Goal: Check status: Check status

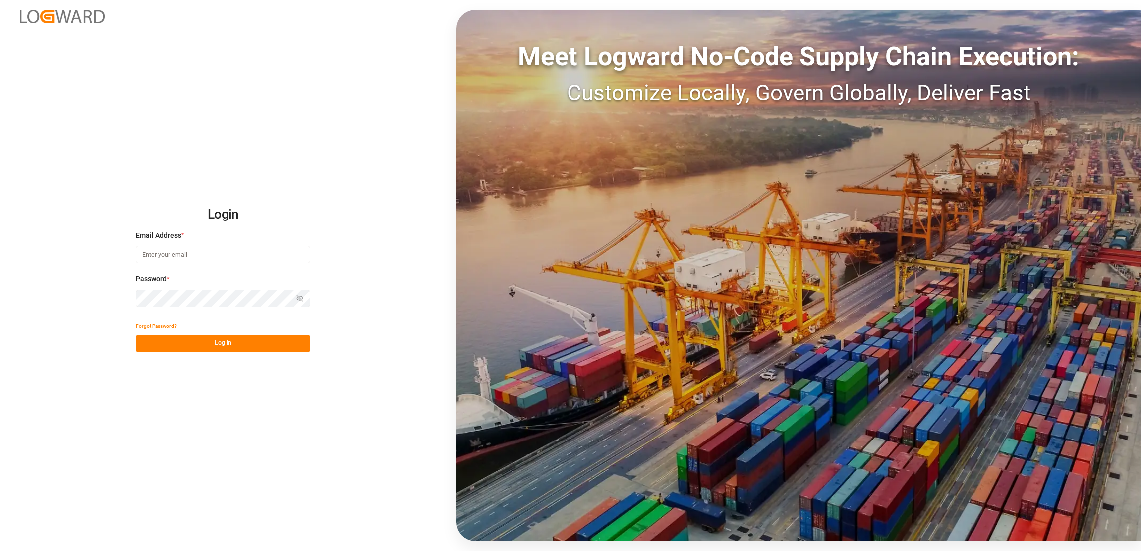
click at [204, 255] on input at bounding box center [223, 254] width 174 height 17
type input "[PERSON_NAME][EMAIL_ADDRESS][DOMAIN_NAME]"
click at [247, 344] on button "Log In" at bounding box center [223, 343] width 174 height 17
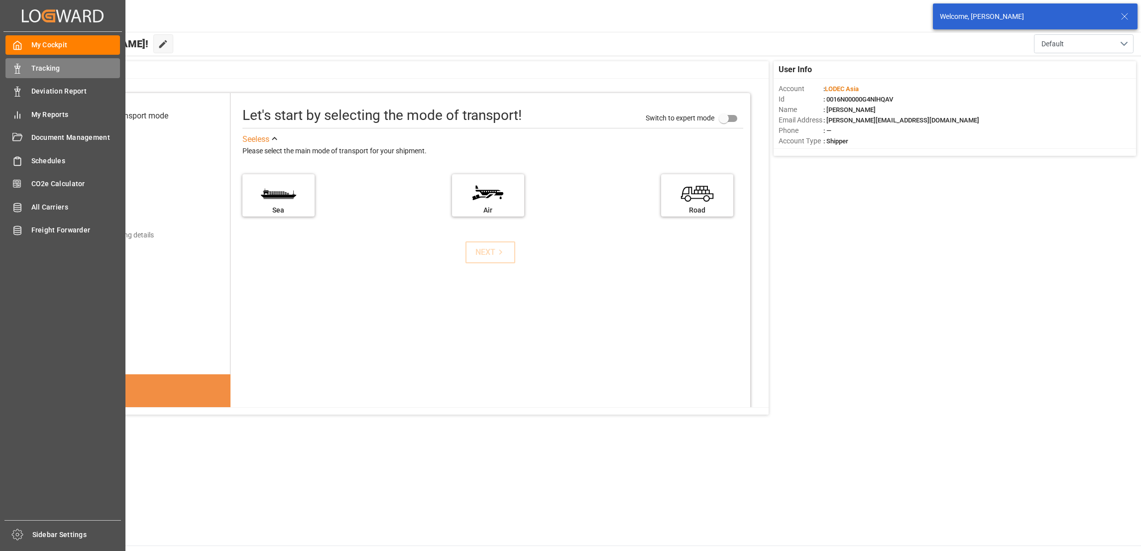
click at [35, 65] on span "Tracking" at bounding box center [75, 68] width 89 height 10
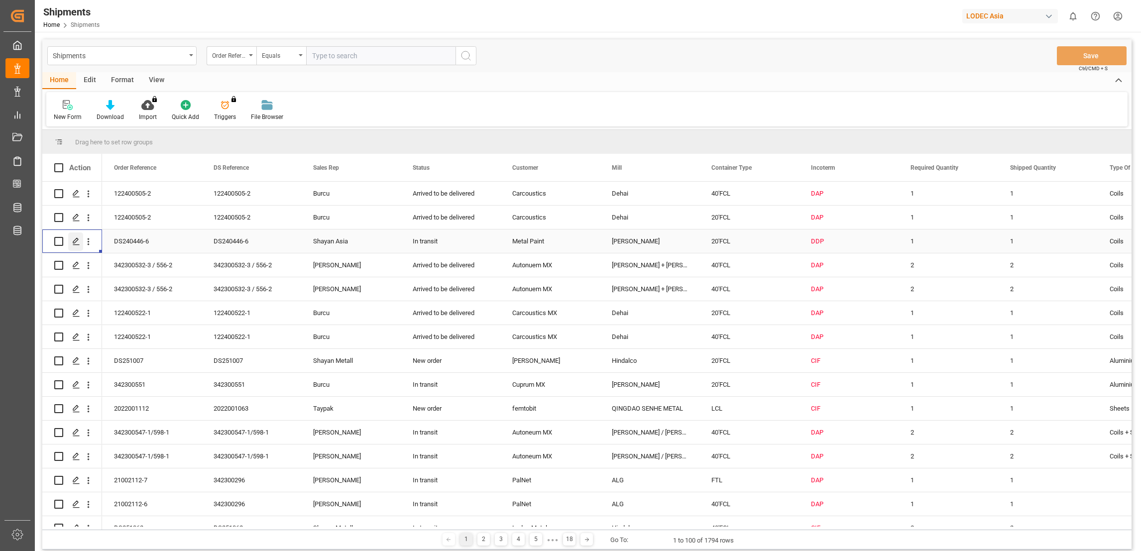
click at [73, 241] on icon "Press SPACE to select this row." at bounding box center [76, 242] width 8 height 8
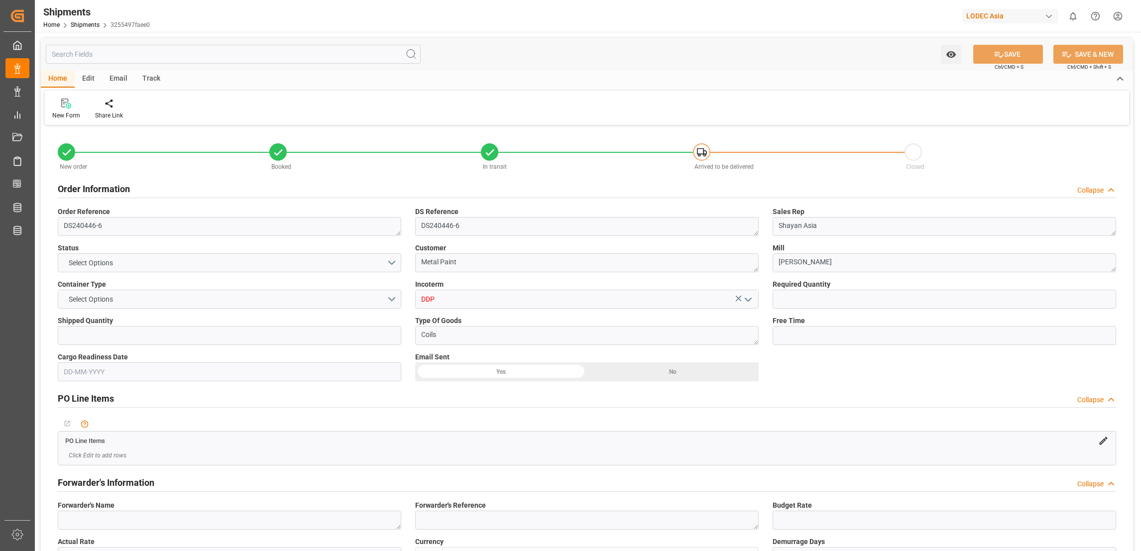
type input "1"
type input "9893890"
type input "CNQDG"
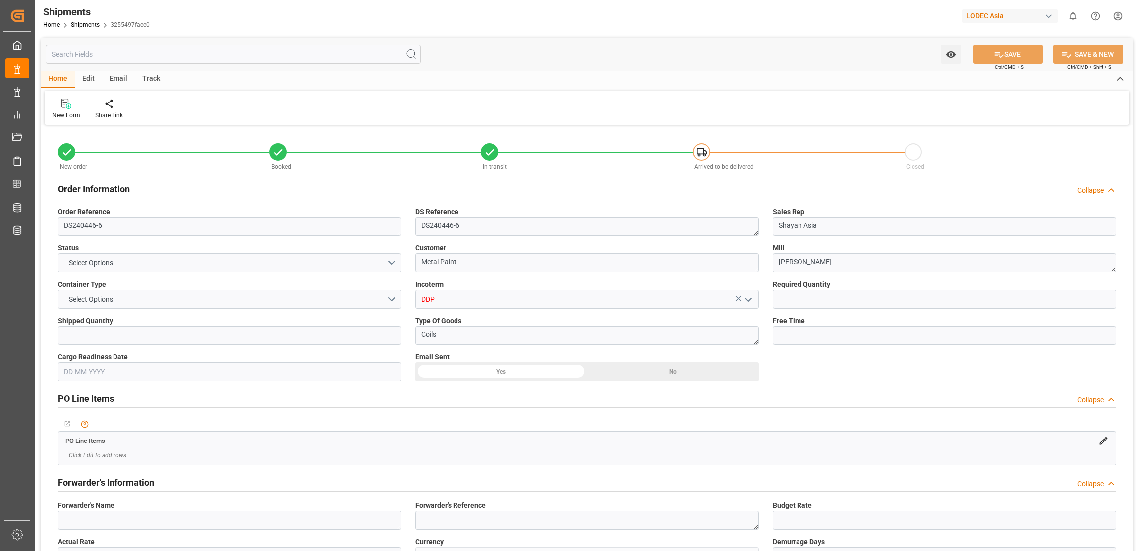
type input "CNQDG"
type input "NLRTM"
type input "[DATE] 12:00"
type input "[DATE] 00:01"
type input "[DATE] 00:00"
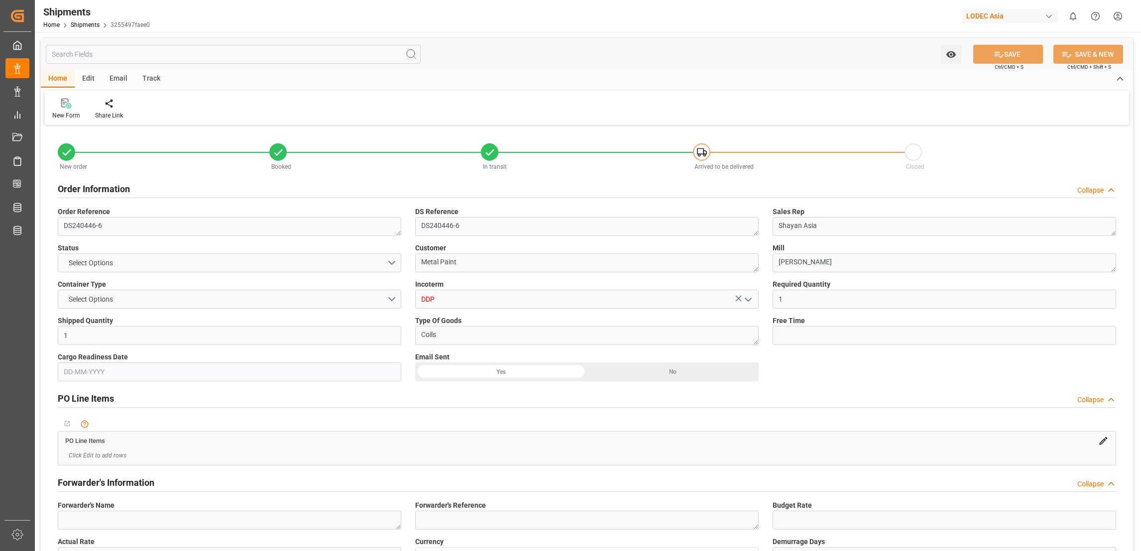
type input "[DATE] 12:00"
type input "[DATE] 00:01"
type input "[DATE] 12:00"
type input "[DATE] 11:22"
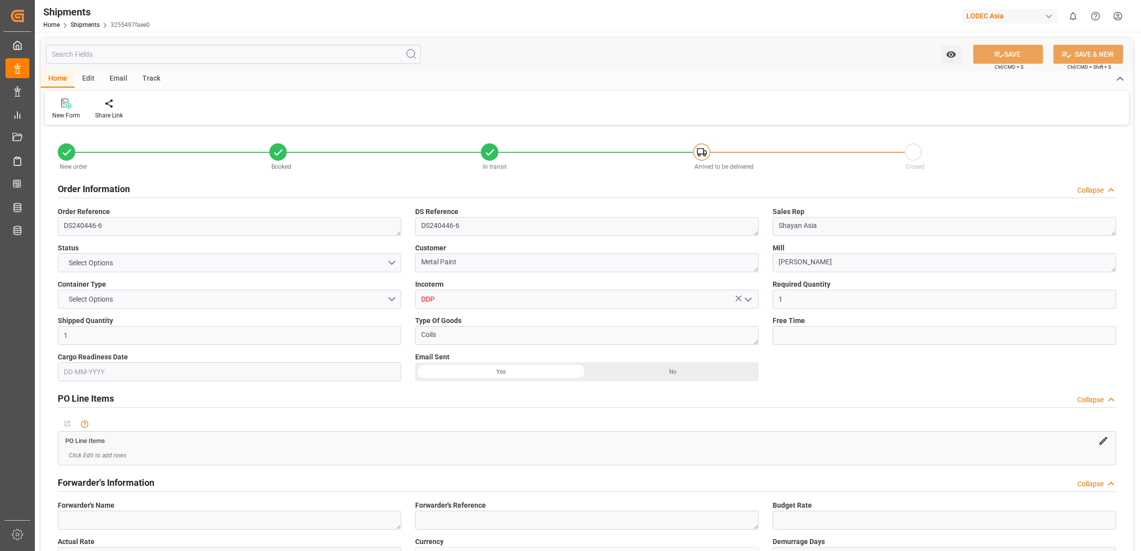
type input "[DATE] 11:22"
click at [153, 75] on div "Track" at bounding box center [151, 79] width 33 height 17
click at [69, 117] on div "Tracking" at bounding box center [63, 115] width 23 height 9
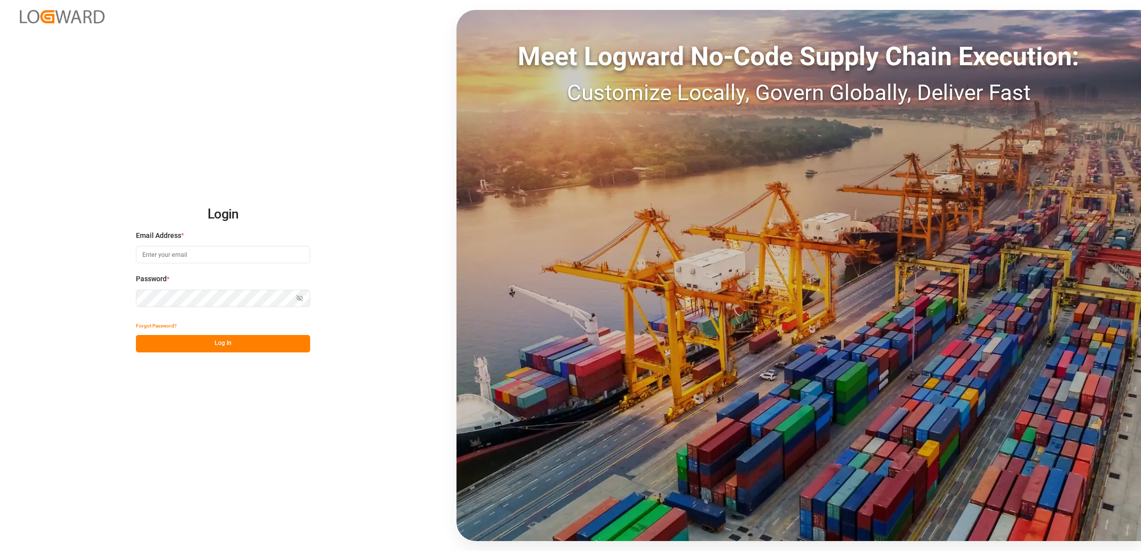
click at [186, 256] on input at bounding box center [223, 254] width 174 height 17
type input "[PERSON_NAME][EMAIL_ADDRESS][DOMAIN_NAME]"
click at [228, 340] on button "Log In" at bounding box center [223, 343] width 174 height 17
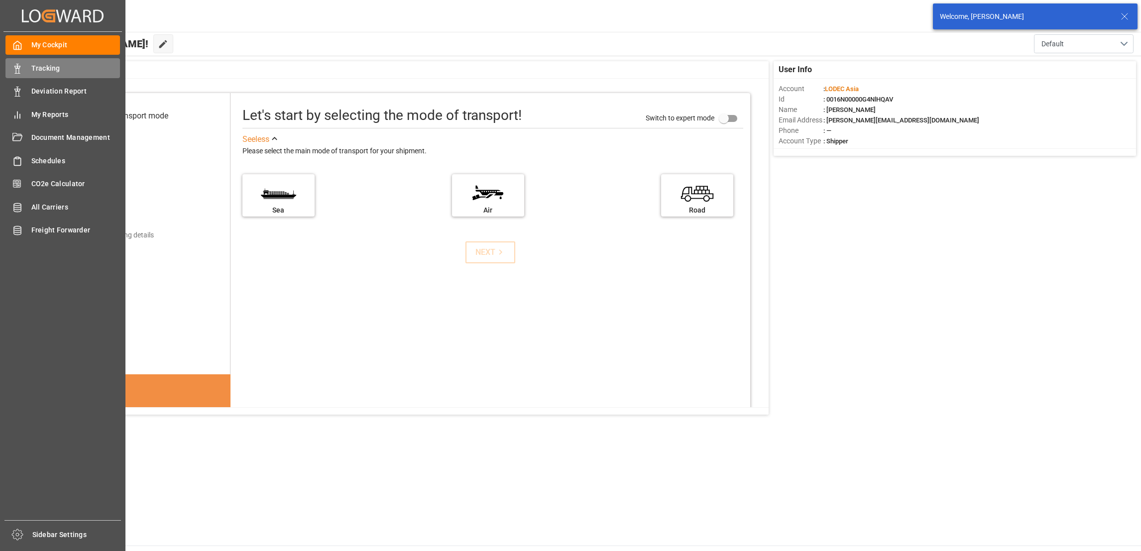
click at [40, 68] on span "Tracking" at bounding box center [75, 68] width 89 height 10
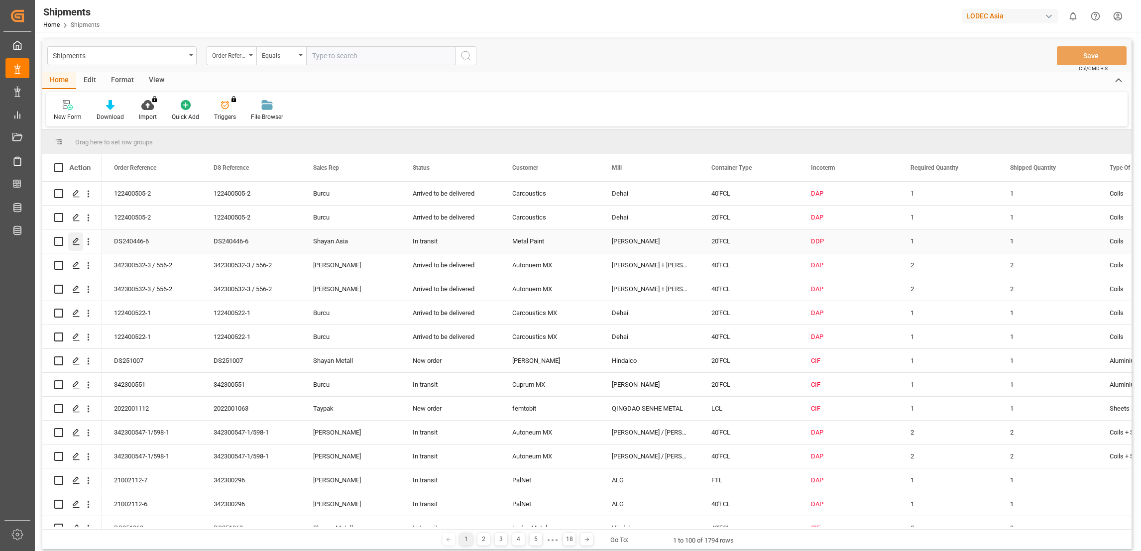
click at [74, 239] on icon "Press SPACE to select this row." at bounding box center [76, 242] width 8 height 8
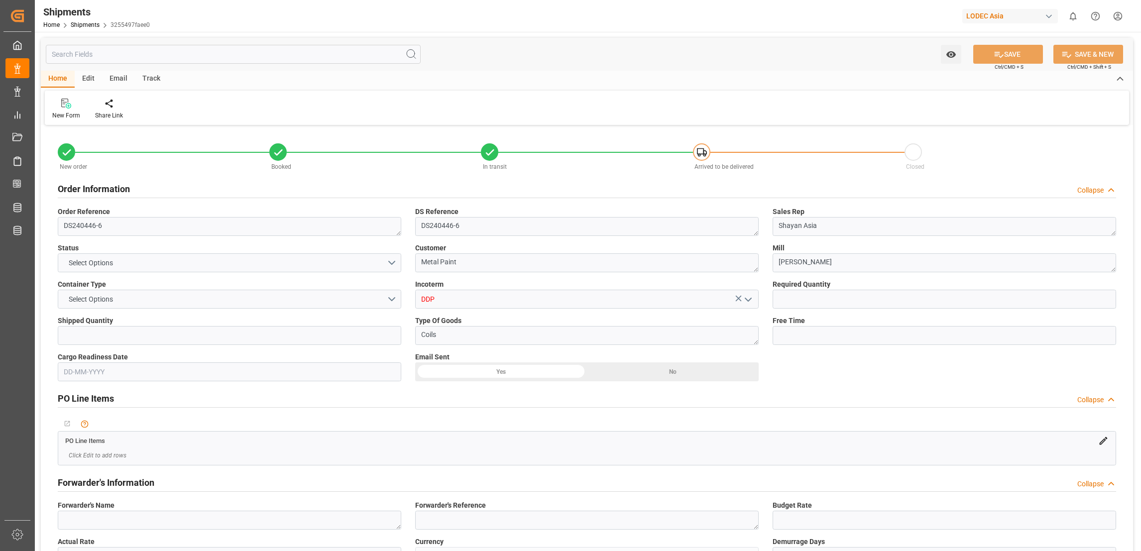
type input "1"
type input "9893890"
type input "CNQDG"
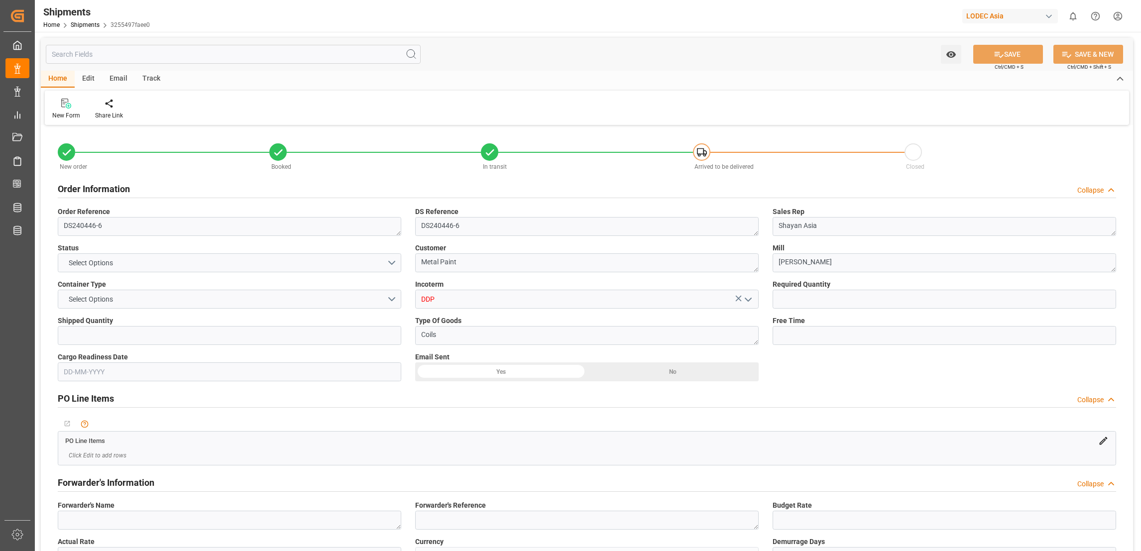
type input "CNQDG"
type input "NLRTM"
type input "[DATE] 12:00"
type input "[DATE] 00:01"
type input "[DATE] 00:00"
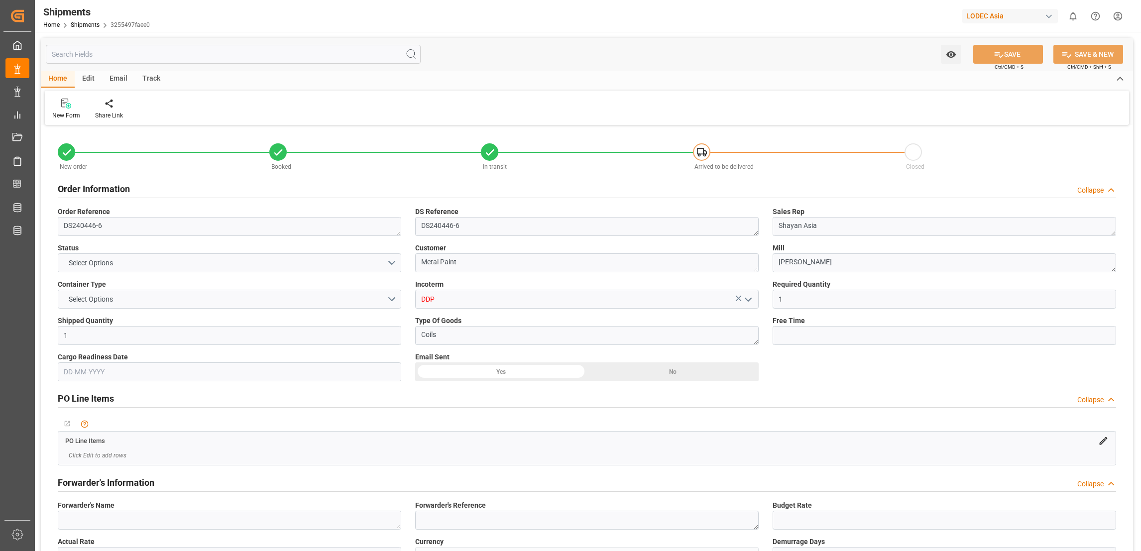
type input "[DATE] 12:00"
type input "[DATE] 00:01"
type input "[DATE] 12:00"
type input "[DATE] 11:22"
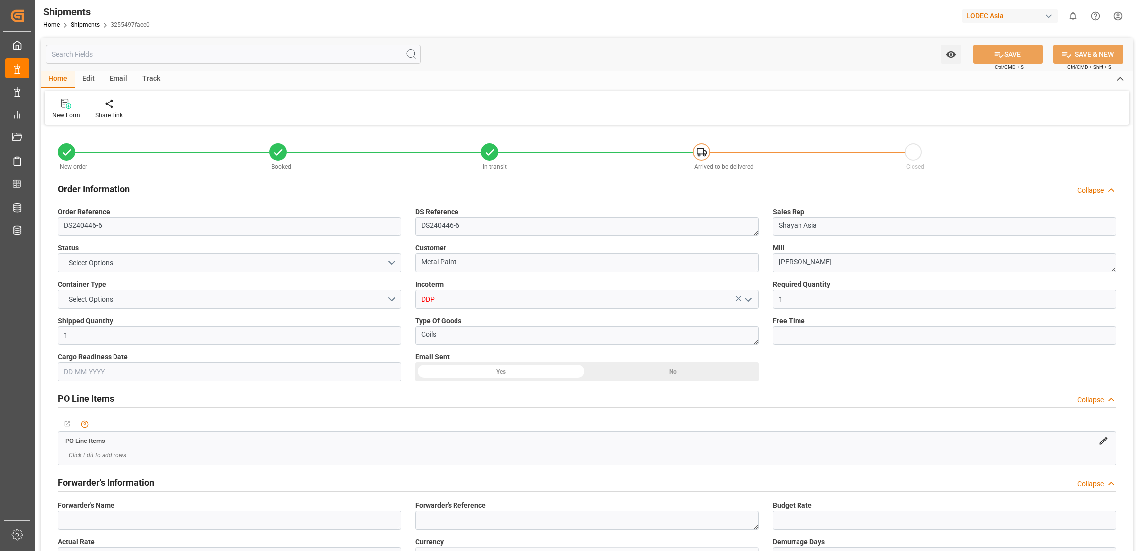
type input "[DATE] 11:22"
click at [150, 75] on div "Track" at bounding box center [151, 79] width 33 height 17
click at [63, 119] on div "Tracking" at bounding box center [63, 115] width 23 height 9
type input "1"
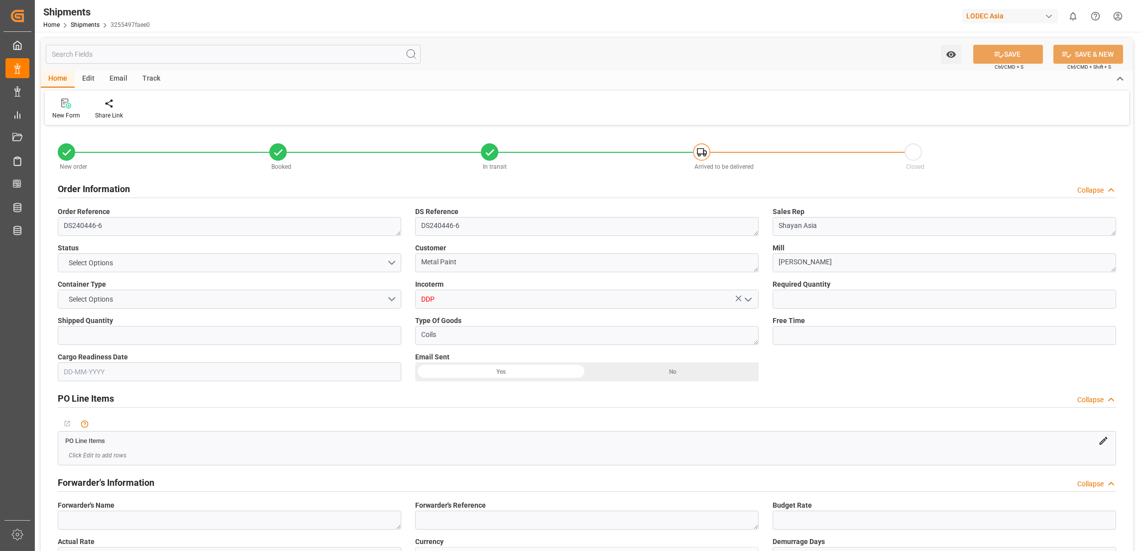
type input "9893890"
type input "CNQDG"
type input "NLRTM"
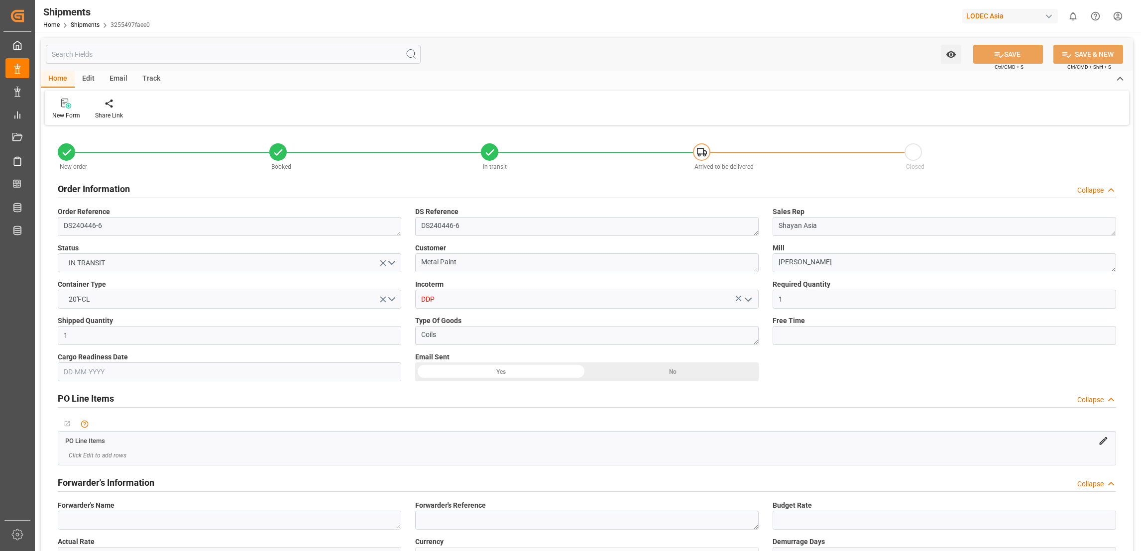
type input "[DATE] 12:00"
type input "[DATE] 00:01"
type input "[DATE] 00:00"
type input "[DATE] 12:00"
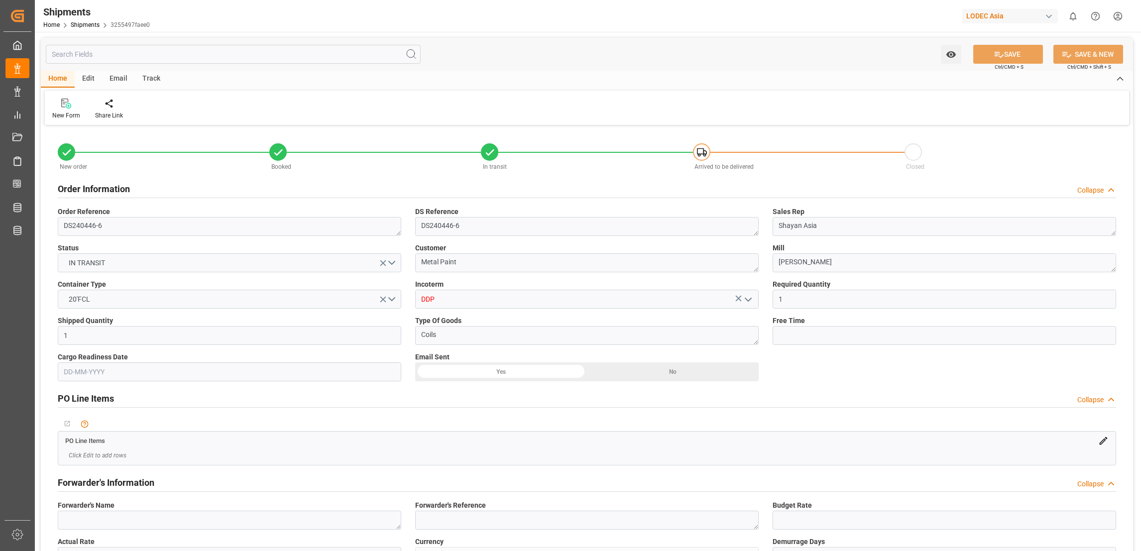
type input "[DATE] 00:01"
type input "[DATE] 12:00"
type input "[DATE] 11:22"
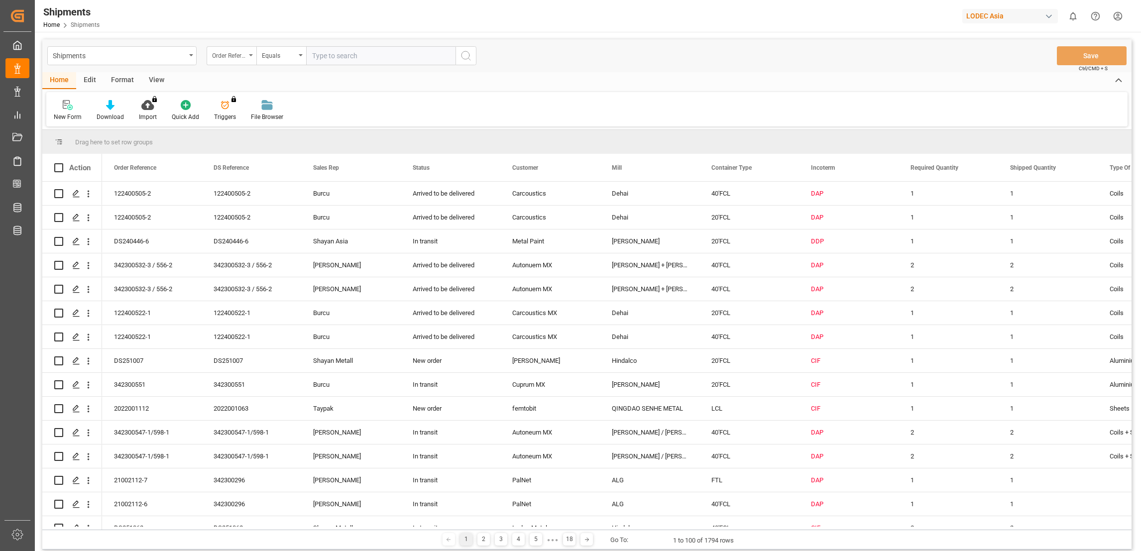
click at [252, 55] on icon "open menu" at bounding box center [251, 55] width 4 height 2
click at [265, 101] on div "Order Reference" at bounding box center [281, 101] width 148 height 21
click at [349, 53] on input "text" at bounding box center [380, 55] width 149 height 19
type input "DS240446-5"
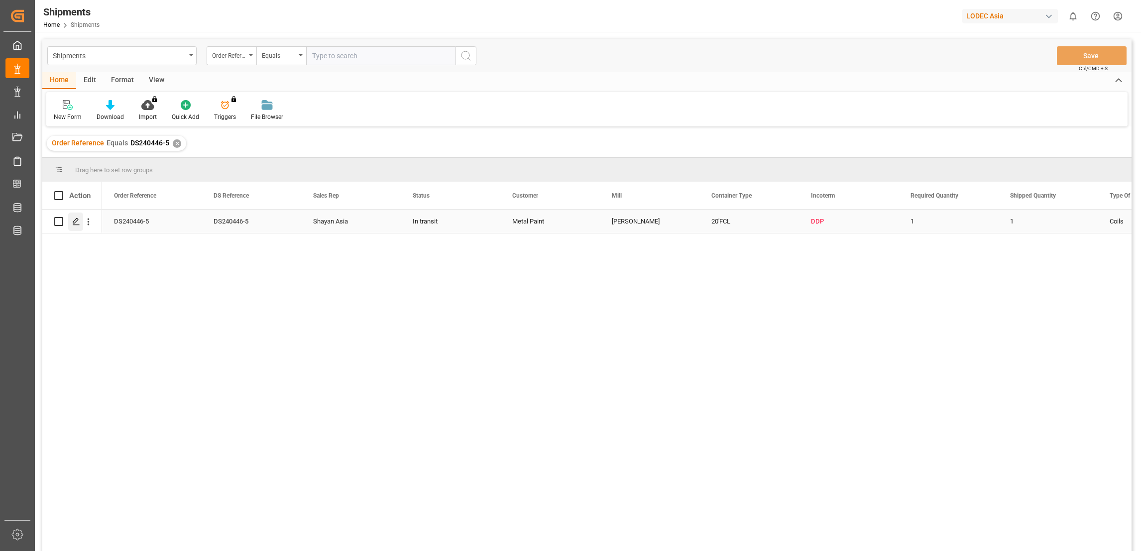
click at [74, 223] on polygon "Press SPACE to select this row." at bounding box center [75, 221] width 5 height 5
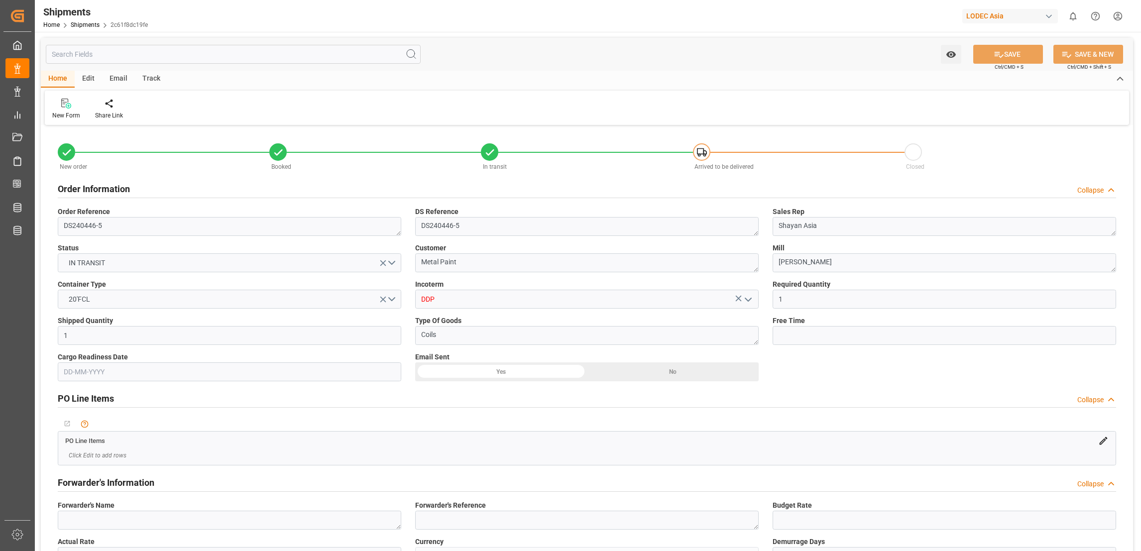
type input "1"
type input "9893993"
type input "CNQDG"
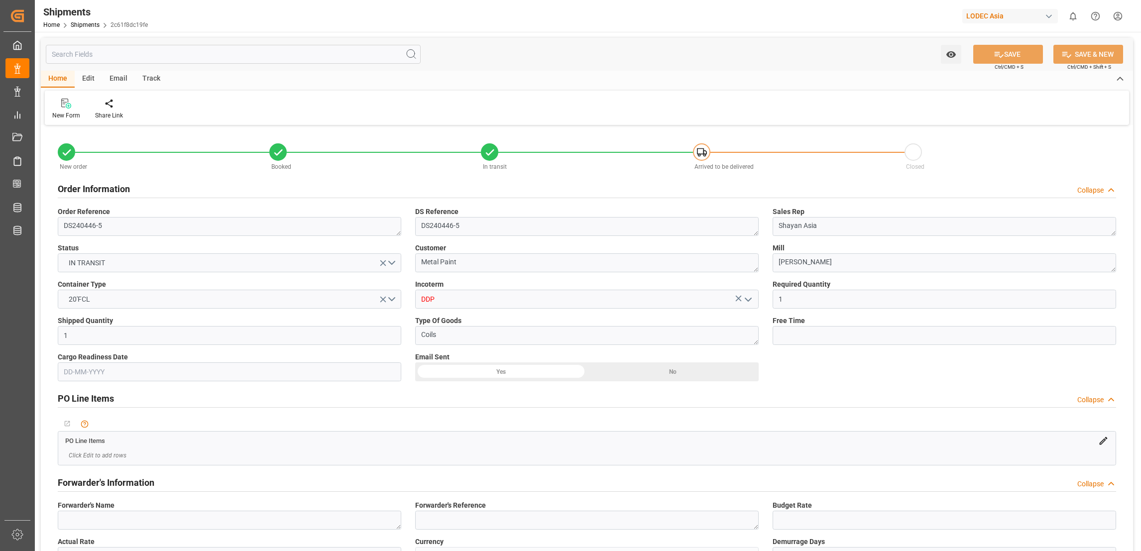
type input "NLRTM"
type input "CNQDG"
type input "NLRTM"
type input "[DATE]"
type input "[DATE] 12:00"
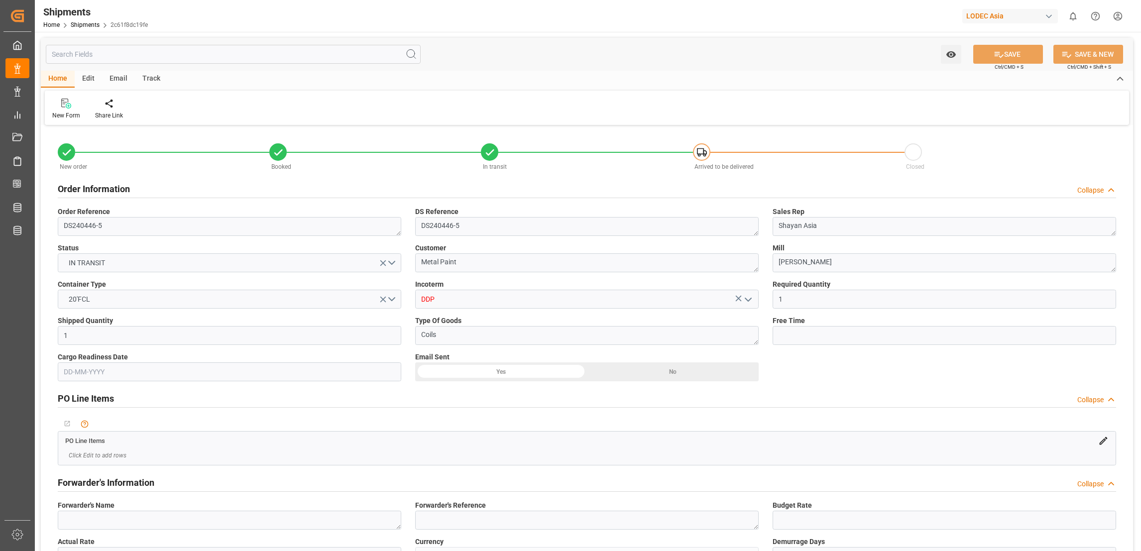
type input "[DATE] 00:01"
type input "[DATE] 00:00"
type input "[DATE] 12:00"
type input "[DATE] 00:01"
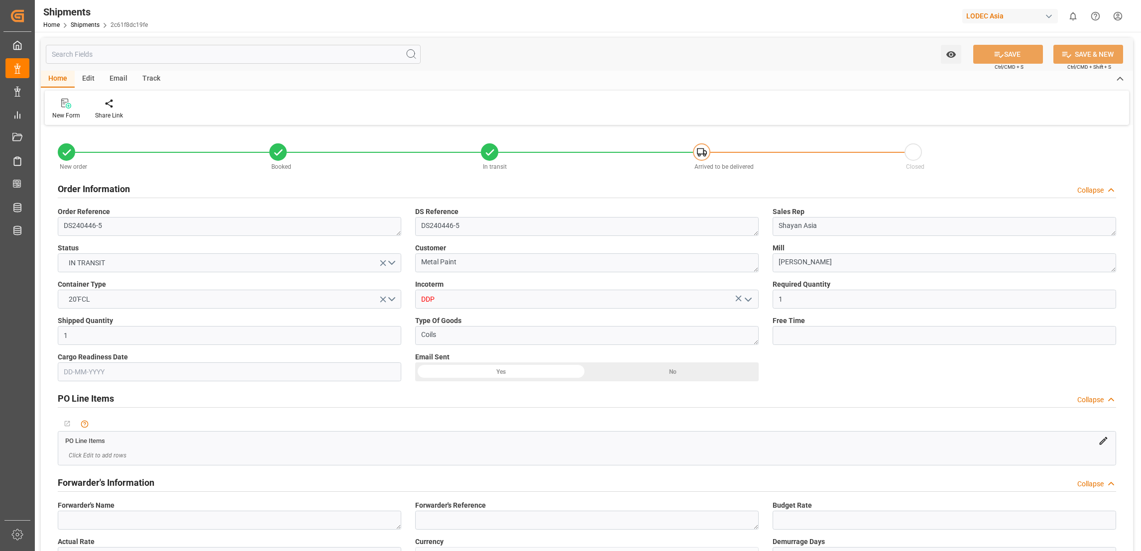
type input "[DATE] 22:36"
type input "[DATE] 12:00"
type input "[DATE] 11:22"
click at [154, 78] on div "Track" at bounding box center [151, 79] width 33 height 17
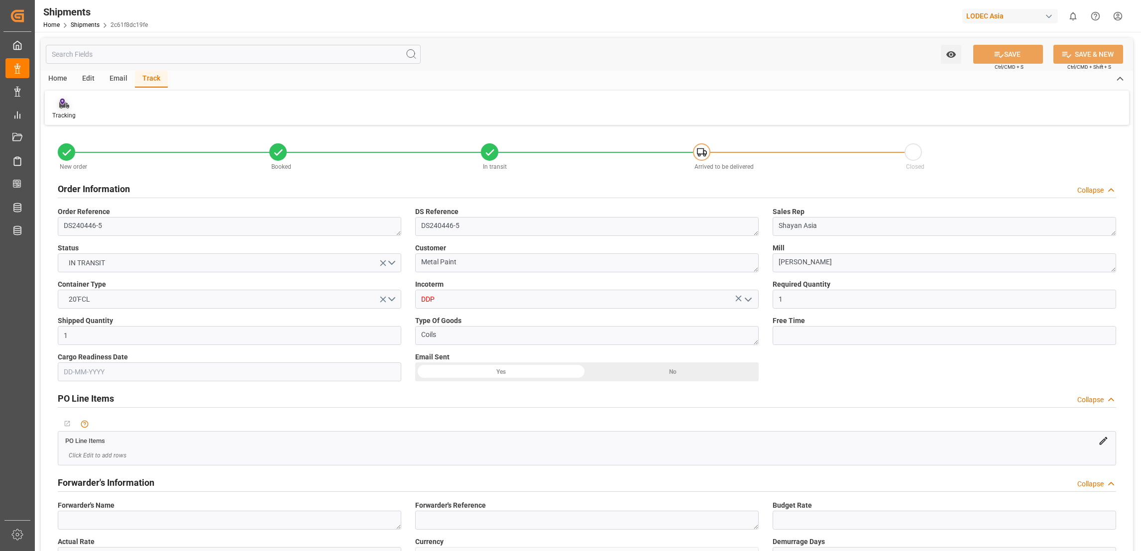
click at [70, 113] on div "Tracking" at bounding box center [63, 115] width 23 height 9
type input "1"
type input "9893993"
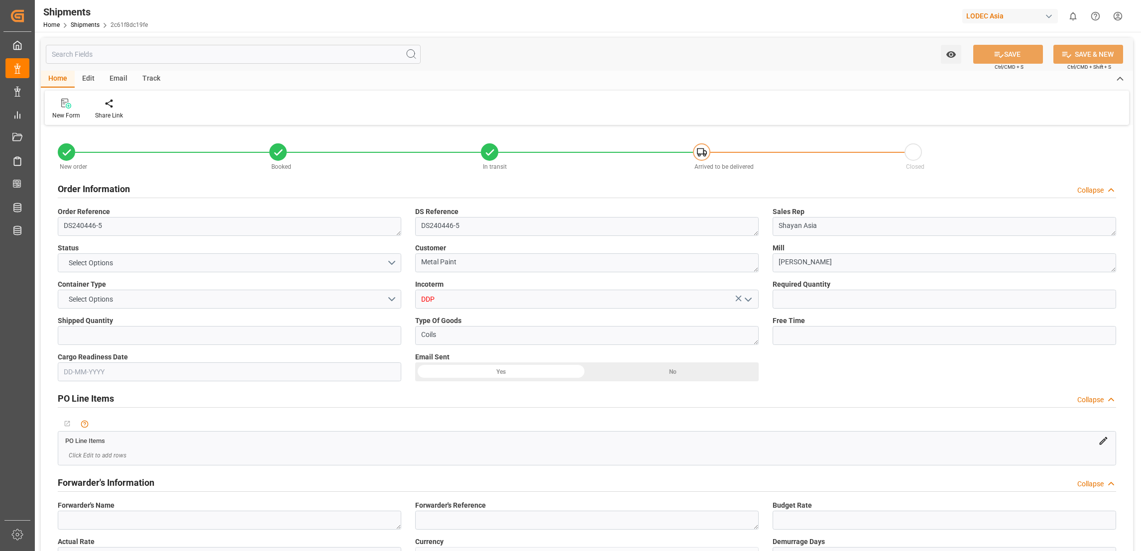
type input "CNQDG"
type input "NLRTM"
type input "CNQDG"
type input "NLRTM"
type input "[DATE]"
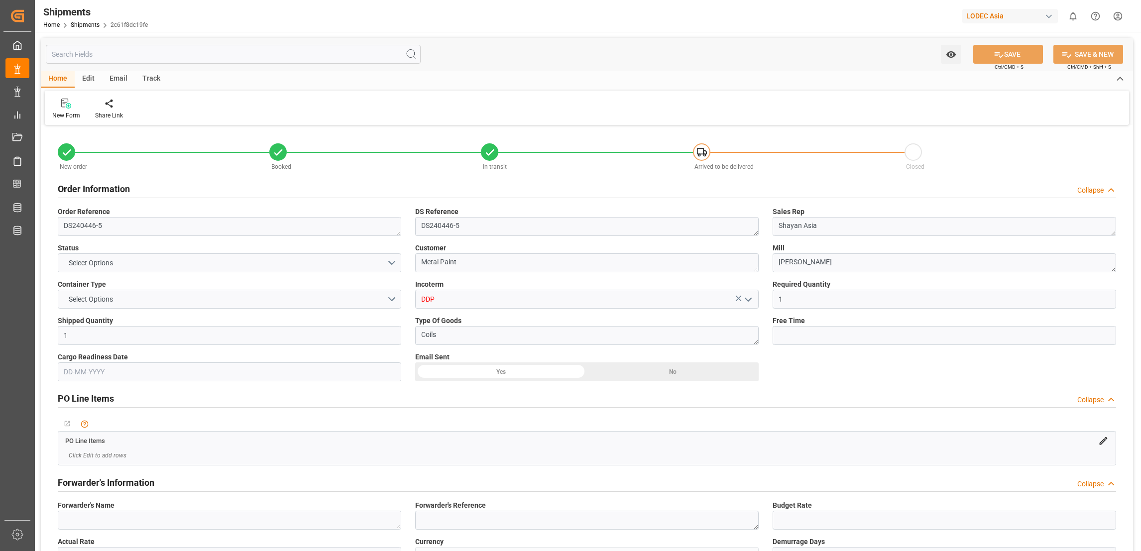
type input "[DATE] 12:00"
type input "[DATE] 00:01"
type input "[DATE] 00:00"
type input "[DATE] 12:00"
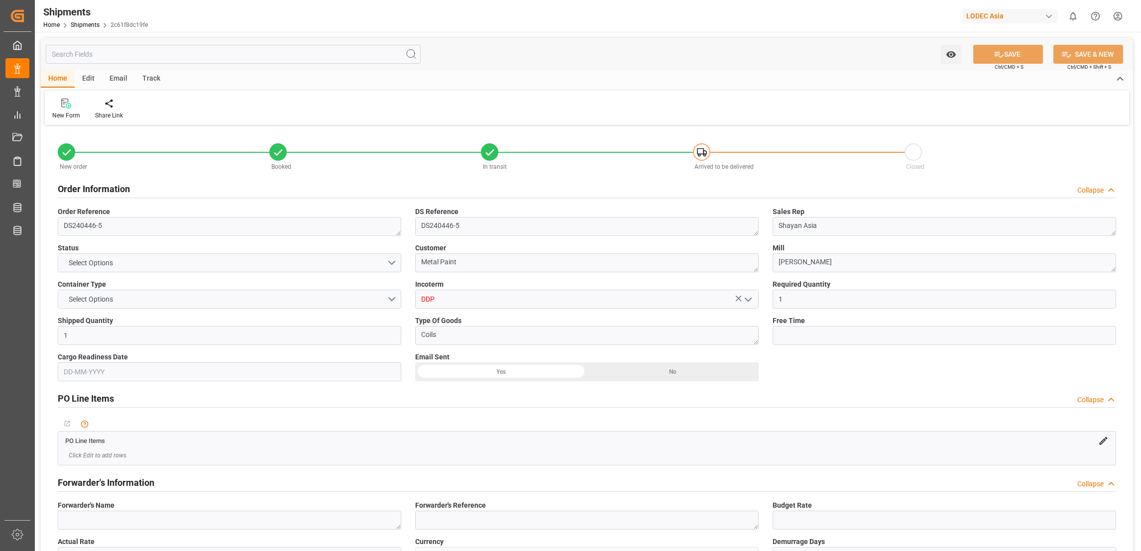
type input "[DATE] 00:01"
type input "[DATE] 22:36"
type input "[DATE] 12:00"
type input "[DATE] 11:22"
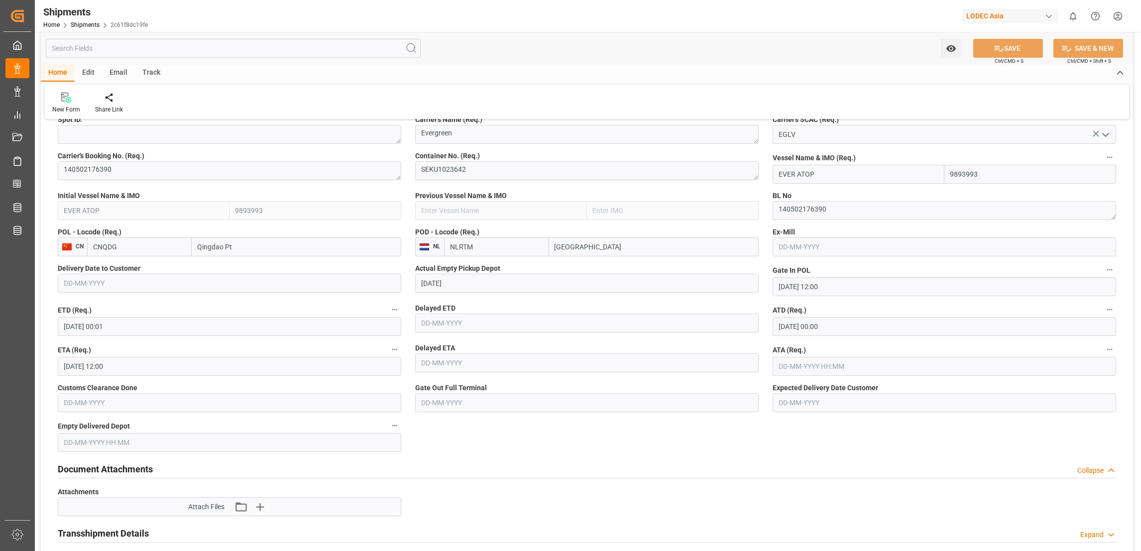
scroll to position [448, 0]
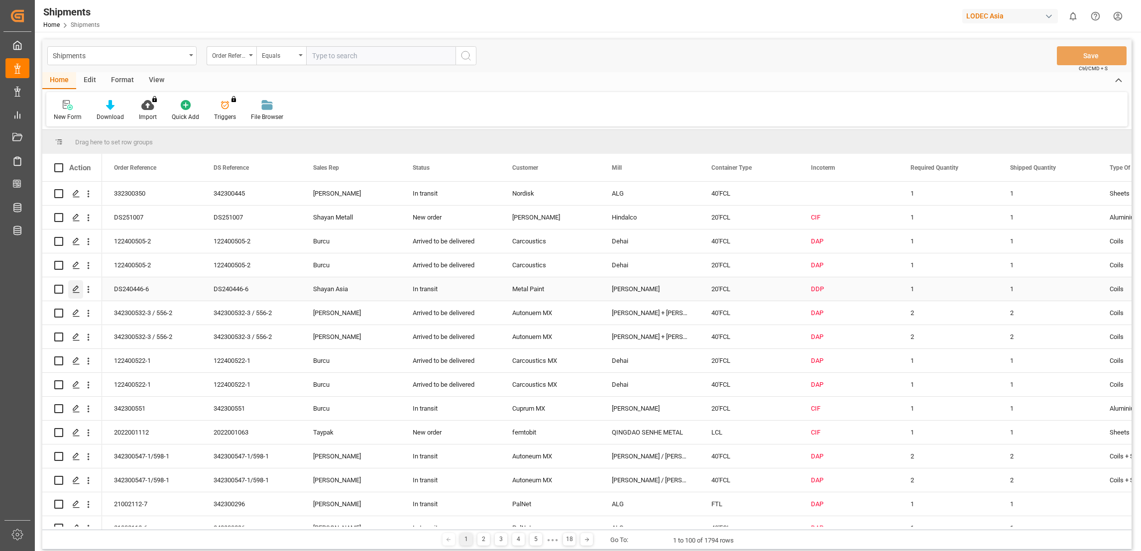
click at [77, 292] on icon "Press SPACE to select this row." at bounding box center [76, 289] width 8 height 8
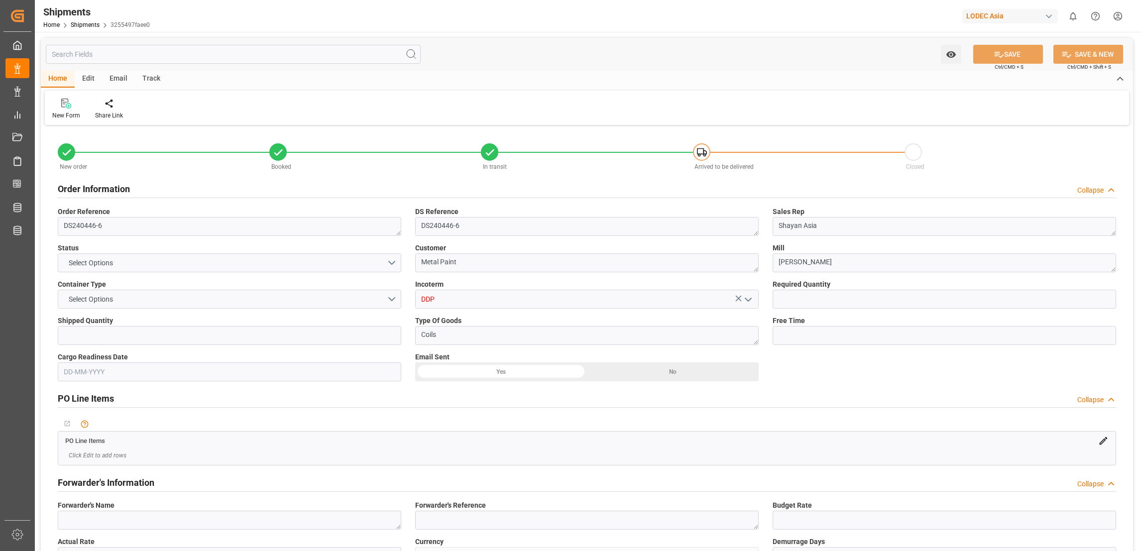
type input "1"
type input "9893890"
type input "CNQDG"
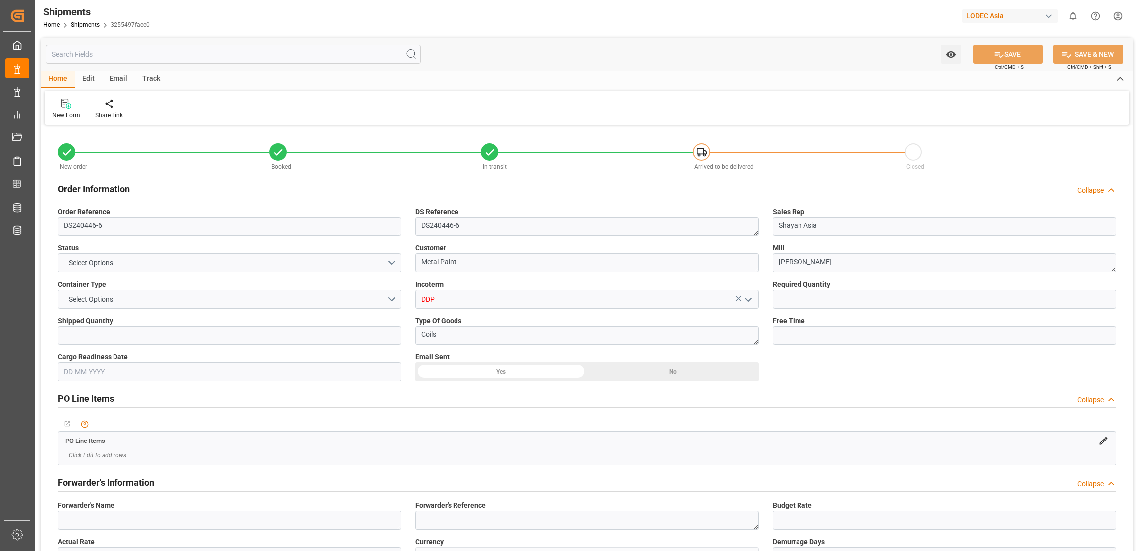
type input "CNQDG"
type input "NLRTM"
type input "[DATE] 12:00"
type input "[DATE] 00:01"
type input "[DATE] 00:00"
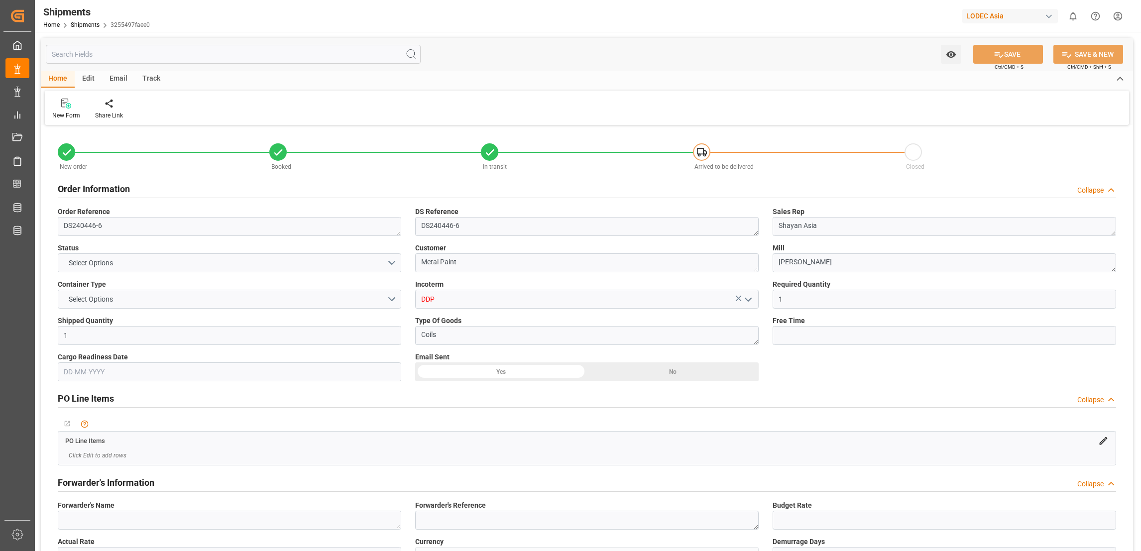
type input "[DATE] 12:00"
type input "[DATE] 00:01"
type input "[DATE] 12:00"
type input "[DATE] 11:22"
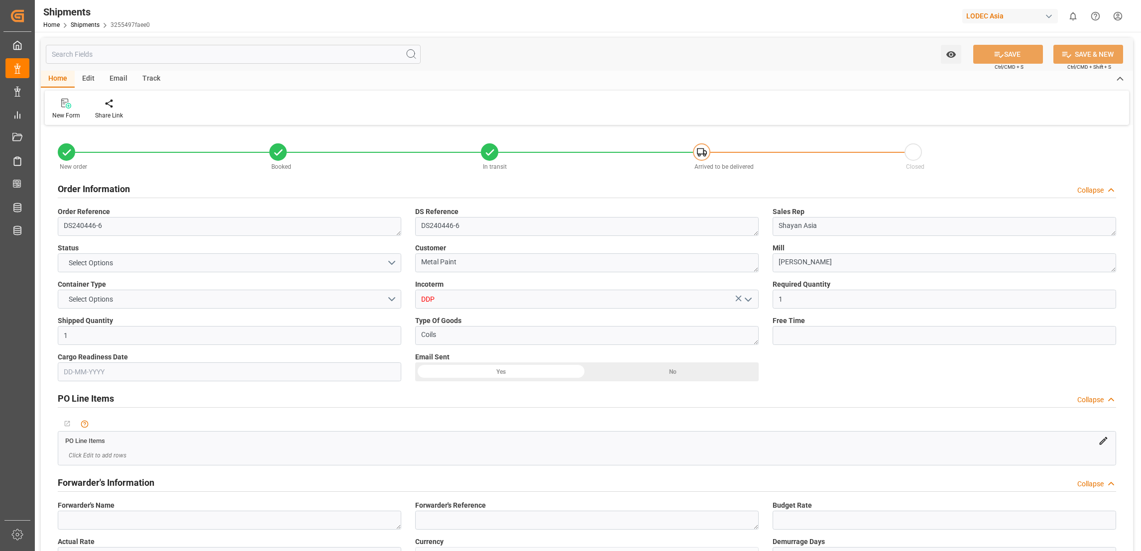
type input "[DATE] 11:22"
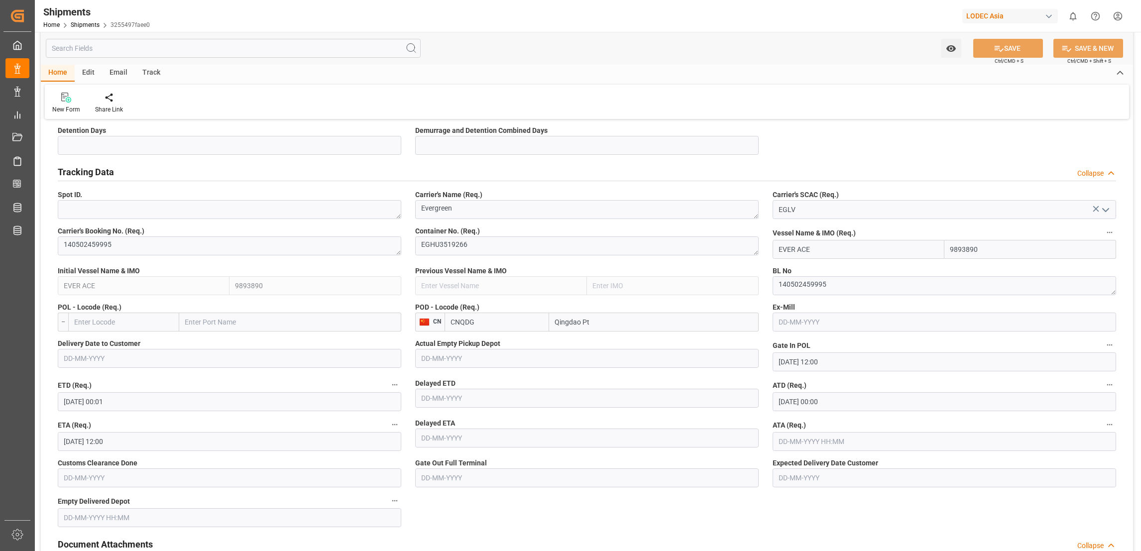
scroll to position [523, 0]
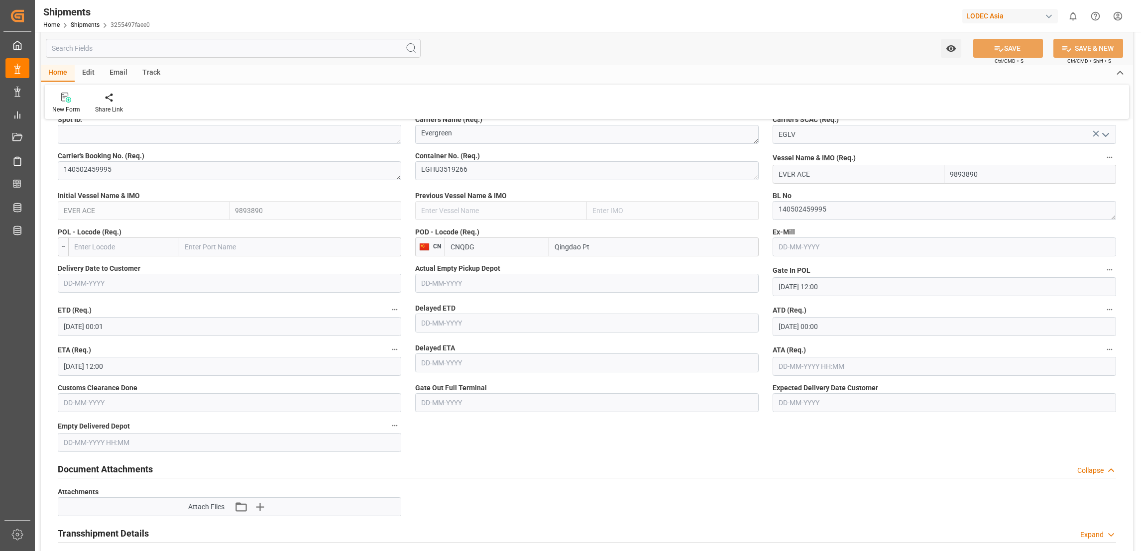
click at [133, 242] on input "text" at bounding box center [123, 247] width 111 height 19
click at [238, 247] on input "text" at bounding box center [290, 247] width 222 height 19
type input "[GEOGRAPHIC_DATA]"
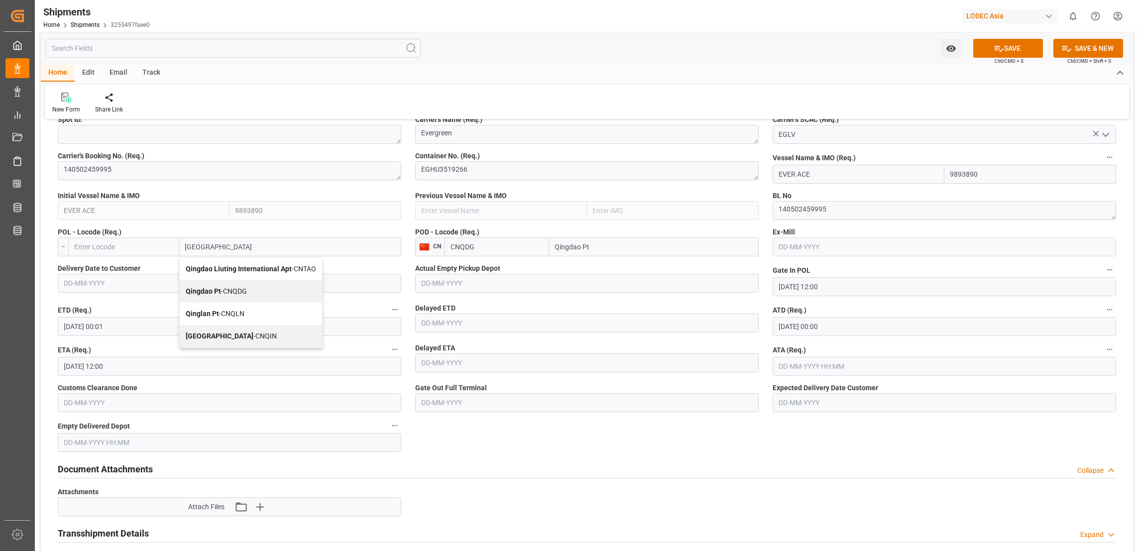
click at [246, 292] on span "Qingdao Pt - CNQDG" at bounding box center [216, 291] width 61 height 8
type input "CNQDG"
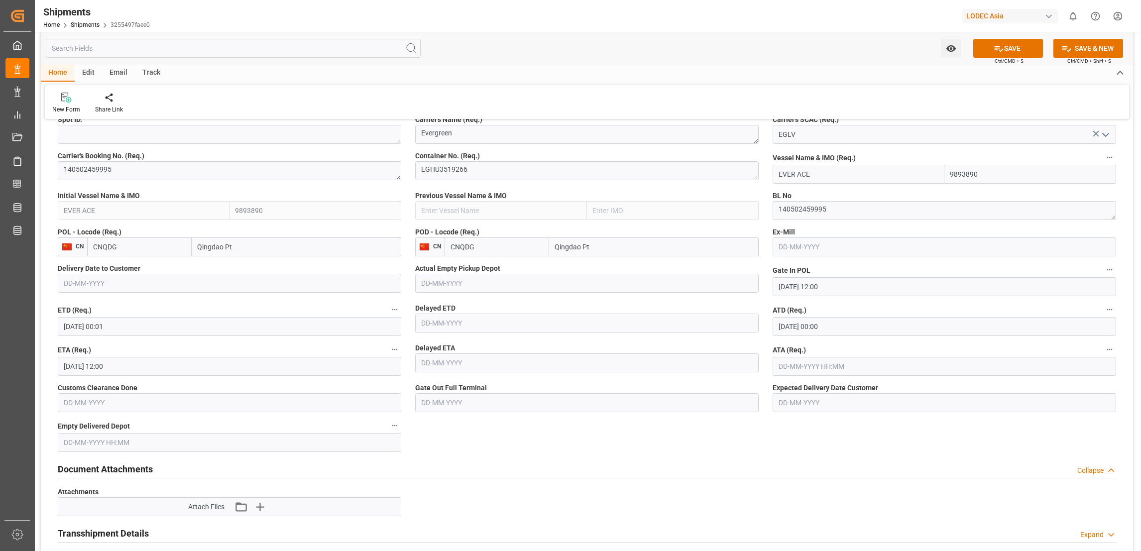
type input "Qingdao Pt"
click at [599, 246] on input "Qingdao Pt" at bounding box center [654, 247] width 210 height 19
type input "Q"
type input "[GEOGRAPHIC_DATA]"
click at [588, 270] on b "[GEOGRAPHIC_DATA]" at bounding box center [590, 269] width 68 height 8
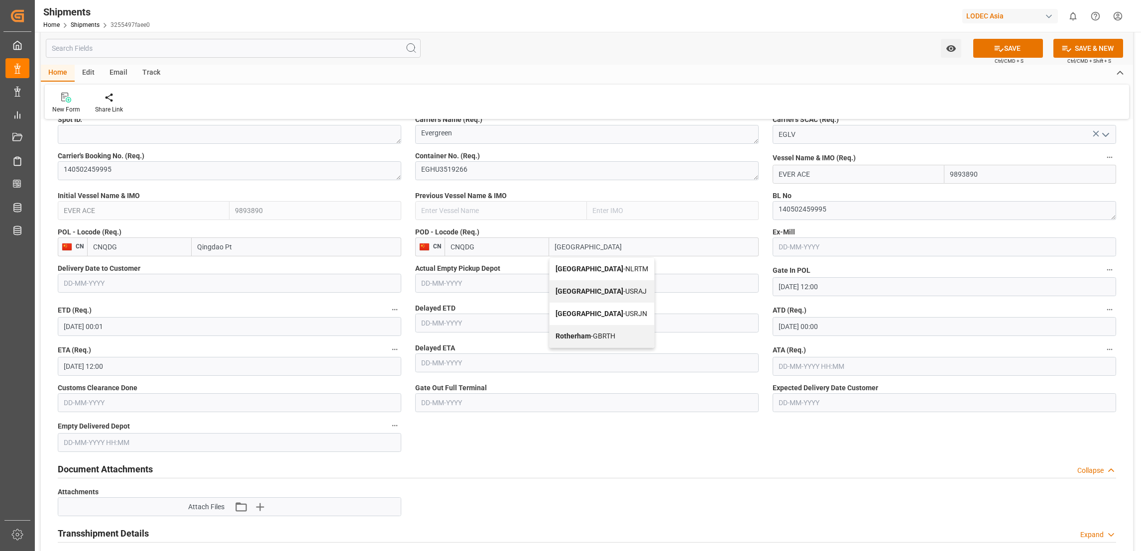
type input "NLRTM"
type input "[GEOGRAPHIC_DATA]"
click at [1014, 50] on button "SAVE" at bounding box center [1009, 48] width 70 height 19
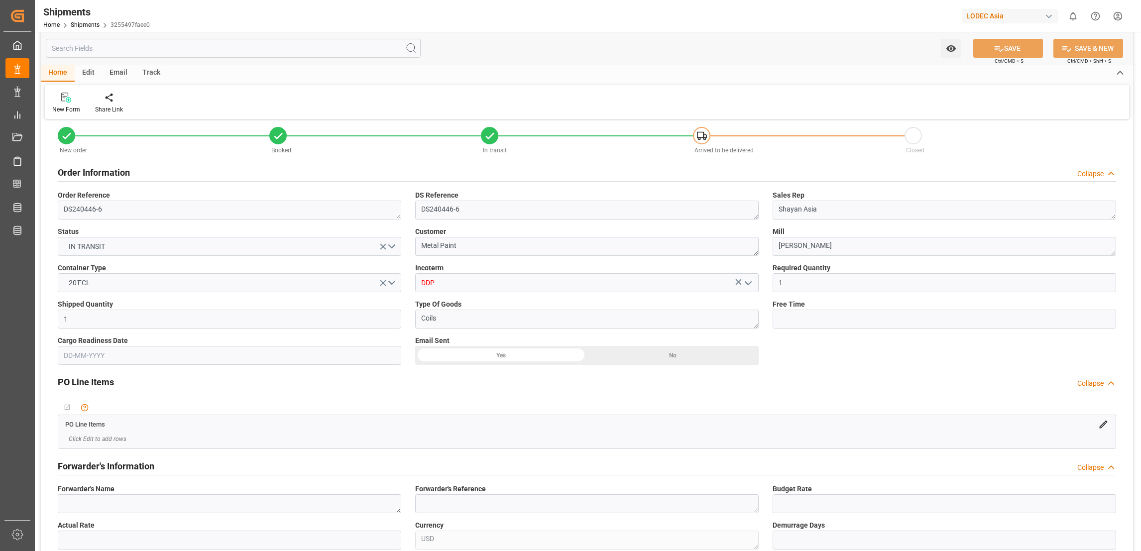
scroll to position [0, 0]
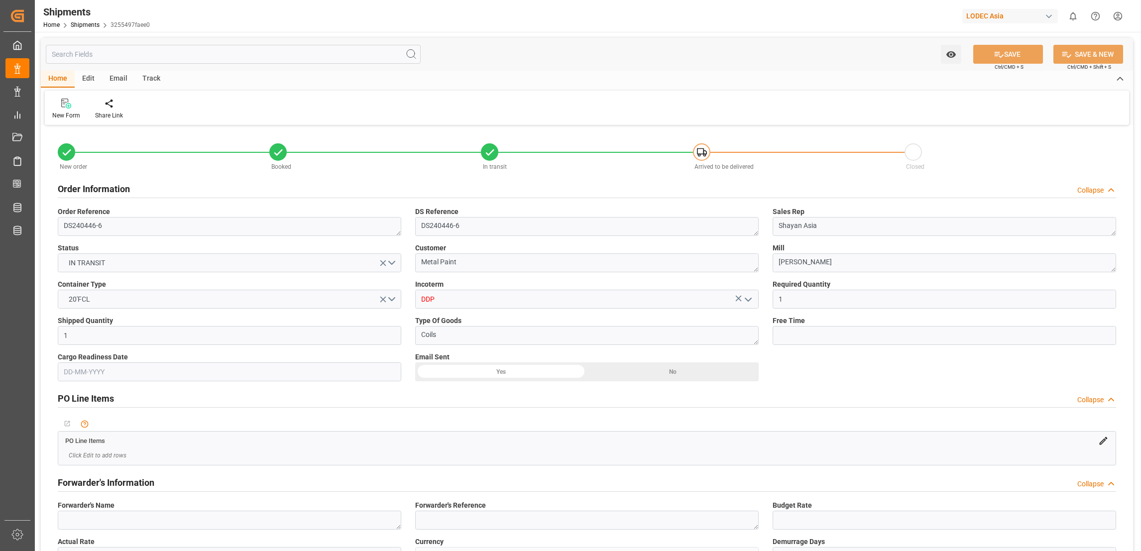
click at [145, 78] on div "Track" at bounding box center [151, 79] width 33 height 17
click at [61, 117] on div "Tracking" at bounding box center [63, 115] width 23 height 9
type input "1"
type input "9893890"
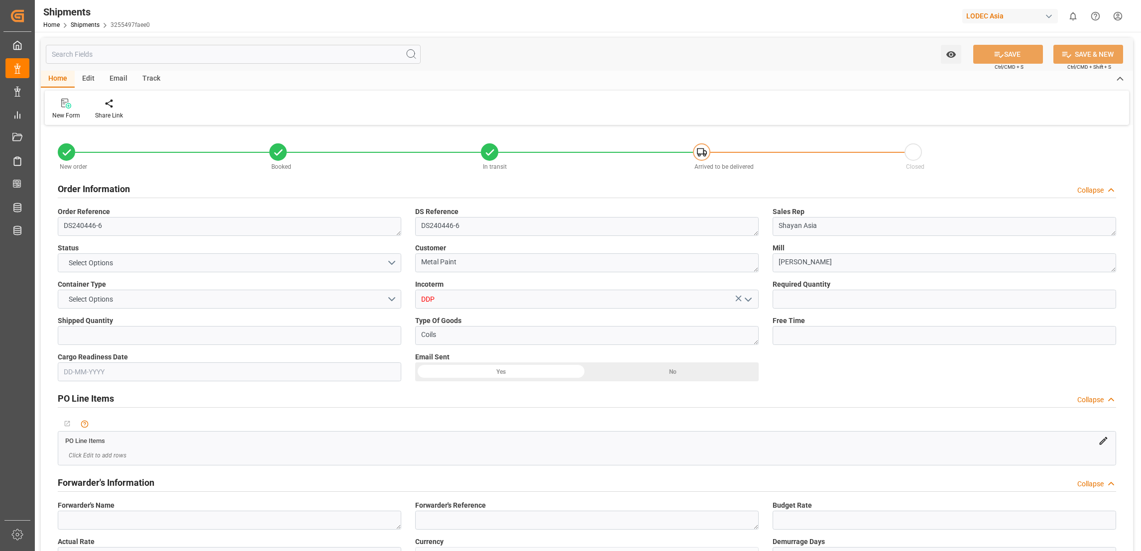
type input "9893890"
type input "CNQDG"
type input "NLRTM"
type input "CNQDG"
type input "NLRTM"
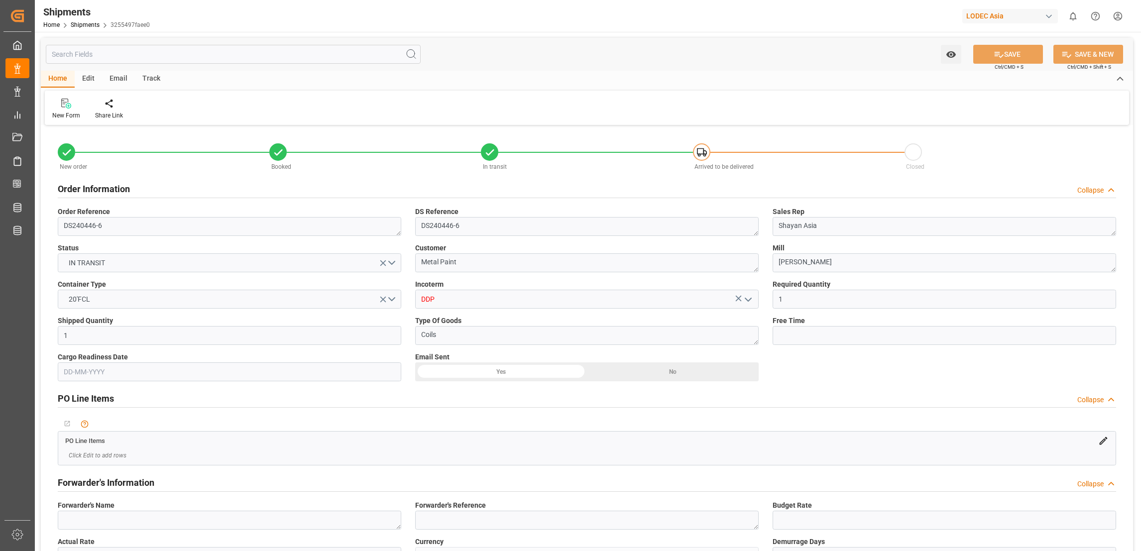
type input "[DATE] 12:00"
type input "[DATE] 00:01"
type input "[DATE] 00:00"
type input "[DATE] 12:00"
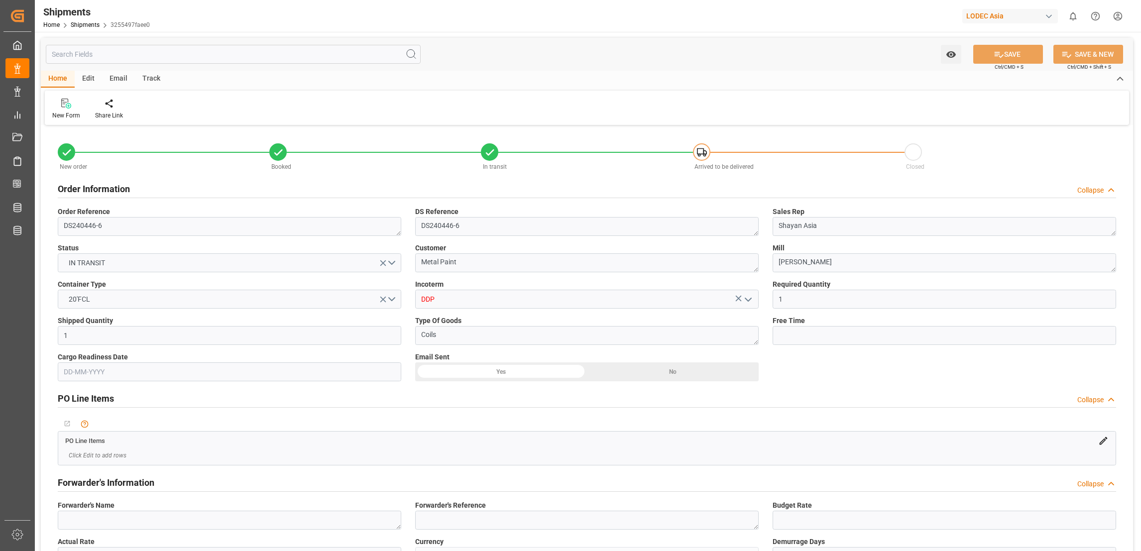
type input "[DATE] 00:01"
type input "[DATE] 12:00"
type input "[DATE] 11:22"
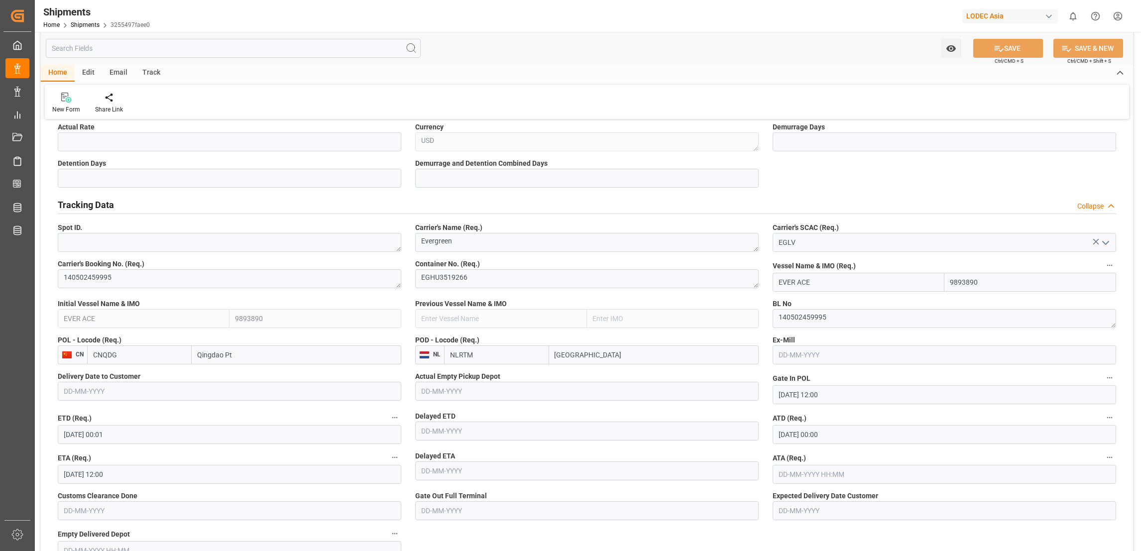
scroll to position [448, 0]
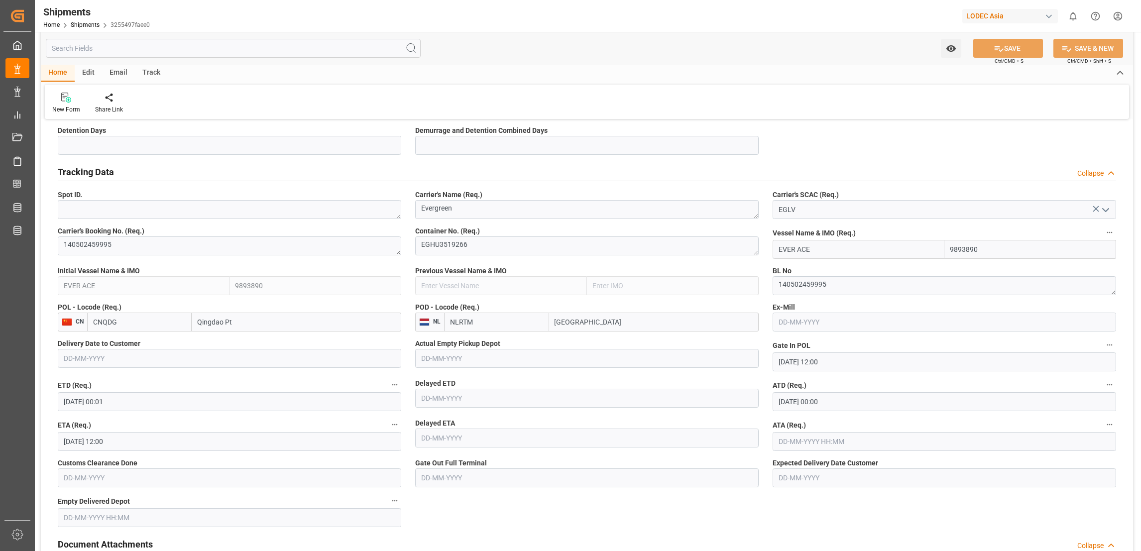
click at [159, 71] on div "Track" at bounding box center [151, 73] width 33 height 17
click at [71, 108] on div "Tracking" at bounding box center [63, 109] width 23 height 9
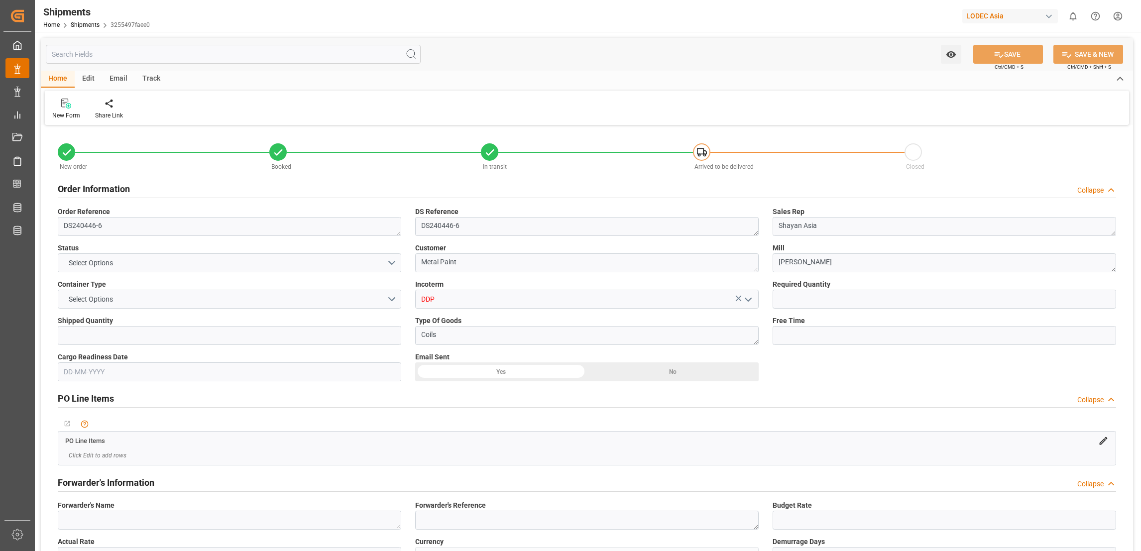
type input "1"
type input "9893890"
type input "CNQDG"
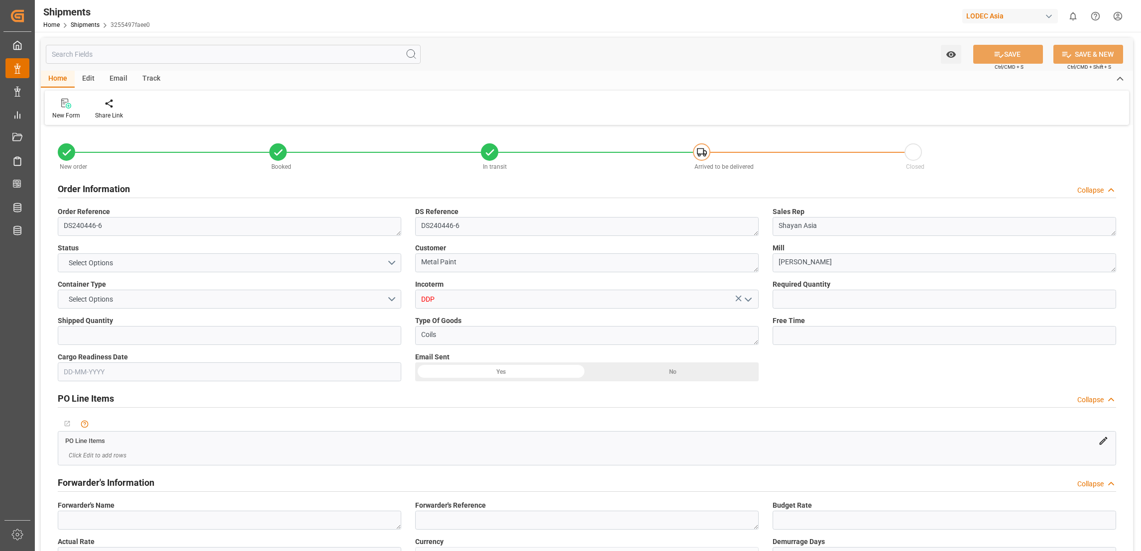
type input "NLRTM"
type input "CNQDG"
type input "NLRTM"
type input "[DATE] 12:00"
type input "[DATE] 00:01"
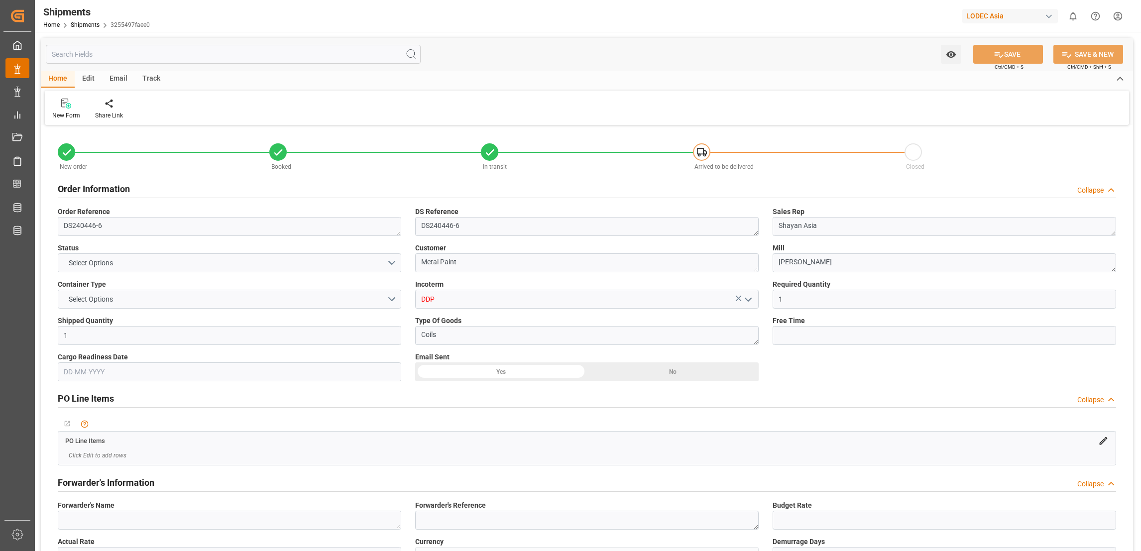
type input "[DATE] 00:00"
type input "[DATE] 12:00"
type input "[DATE] 00:01"
type input "[DATE] 12:00"
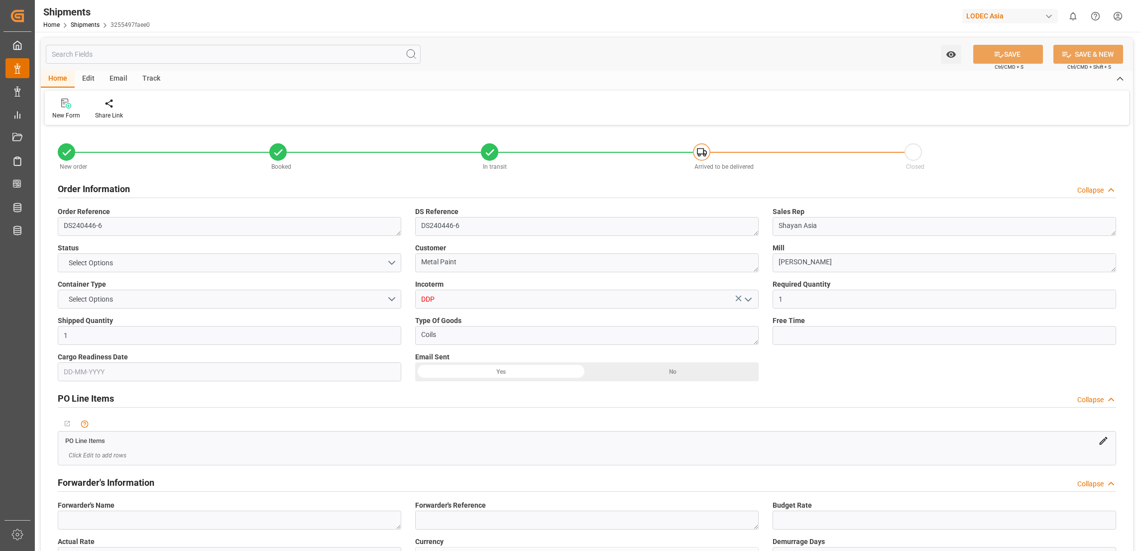
type input "[DATE] 11:22"
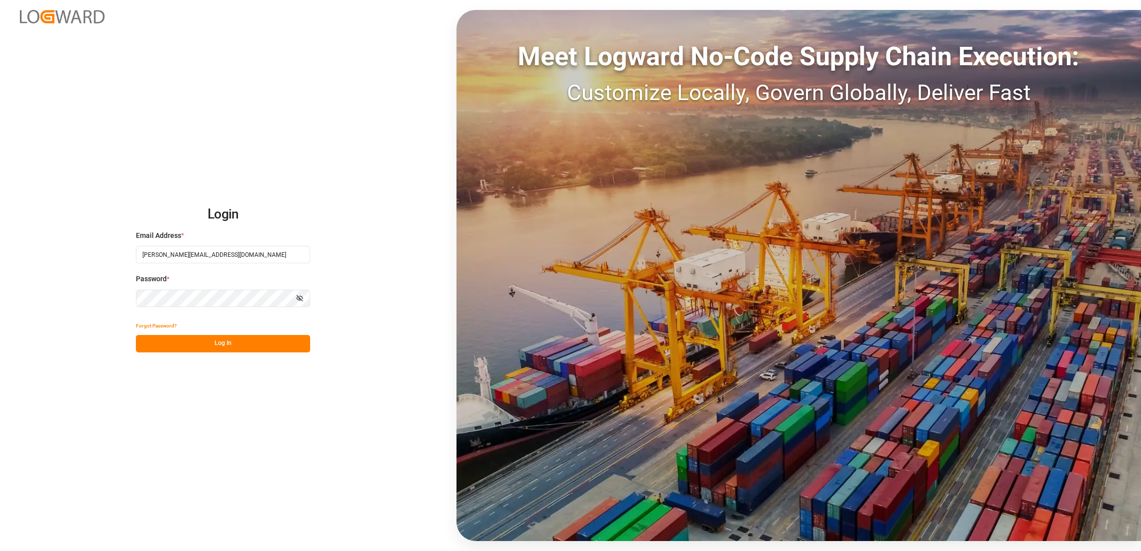
click at [234, 349] on button "Log In" at bounding box center [223, 343] width 174 height 17
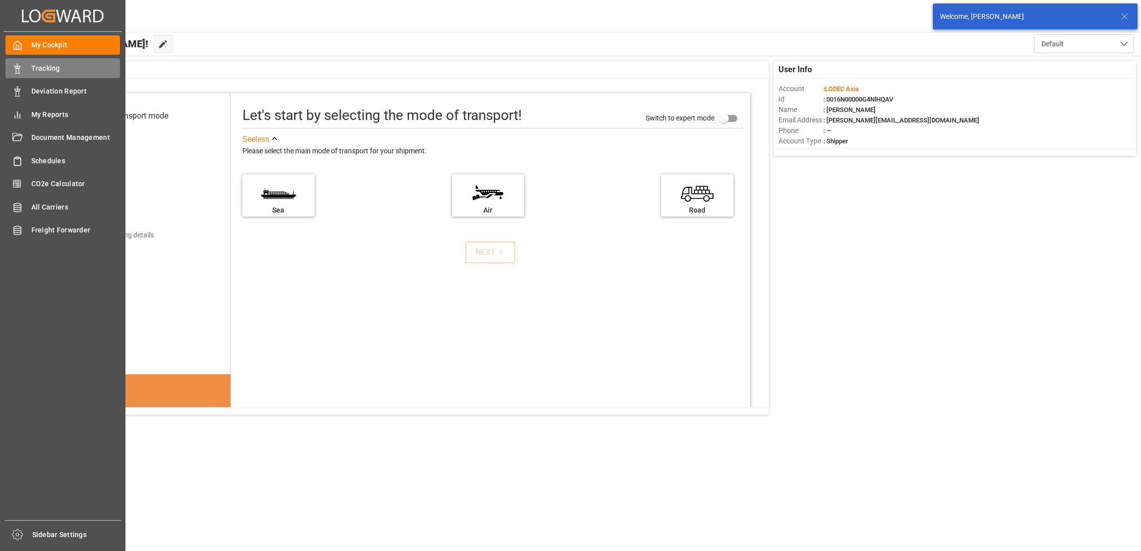
click at [37, 69] on span "Tracking" at bounding box center [75, 68] width 89 height 10
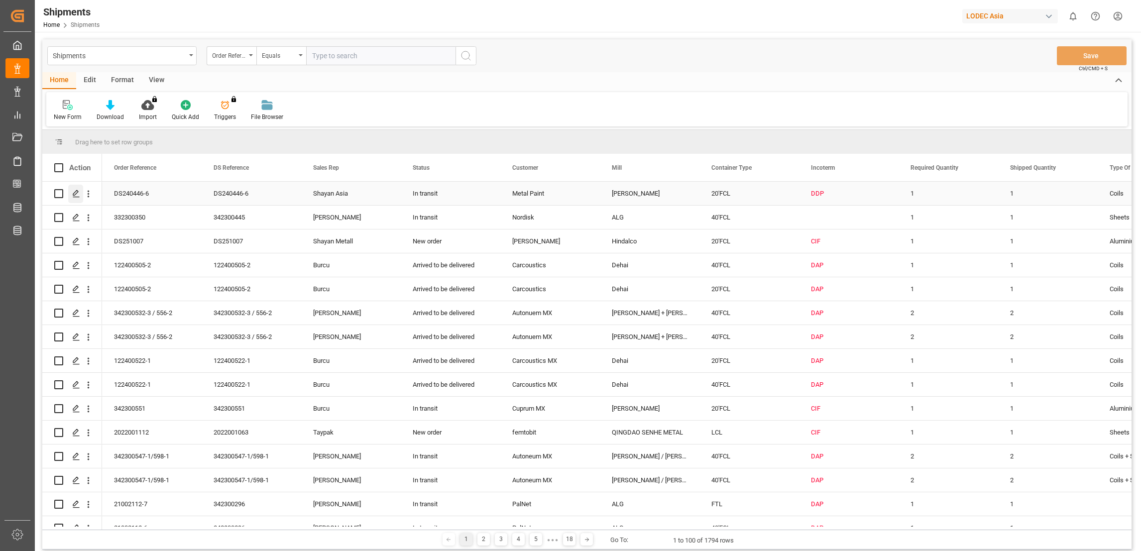
click at [74, 196] on icon "Press SPACE to select this row." at bounding box center [76, 194] width 8 height 8
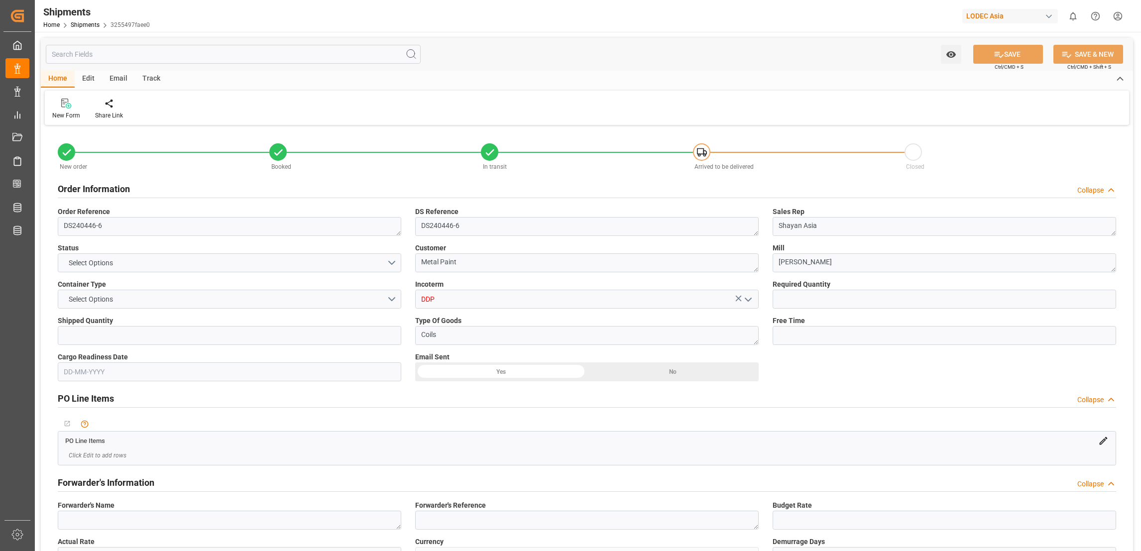
type input "1"
type input "9893890"
type input "CNQDG"
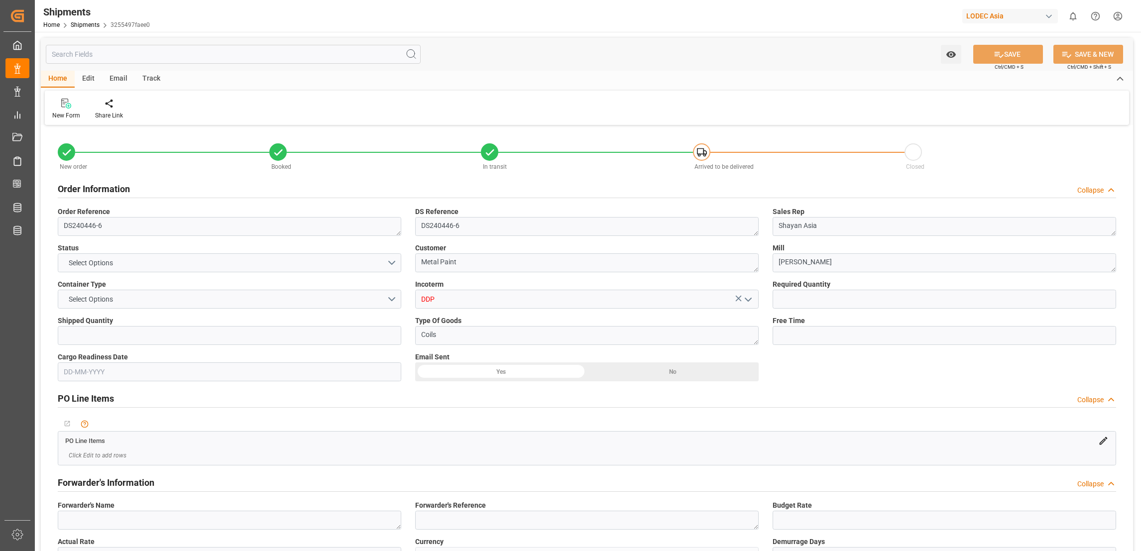
type input "NLRTM"
type input "CNQDG"
type input "NLRTM"
type input "[DATE] 12:00"
type input "[DATE] 00:01"
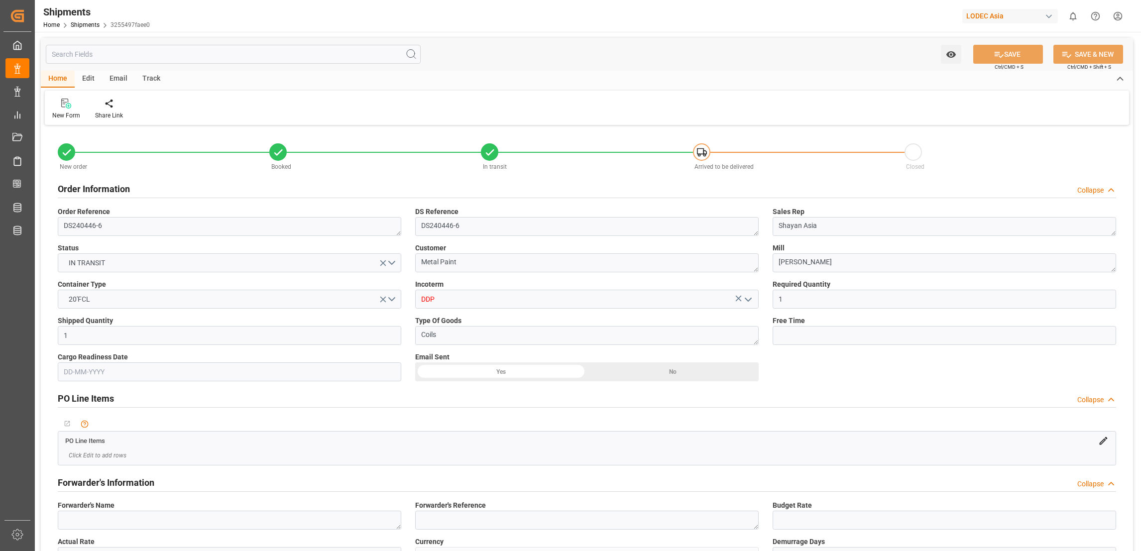
type input "[DATE] 00:00"
type input "[DATE] 12:00"
type input "[DATE] 00:01"
type input "[DATE] 12:00"
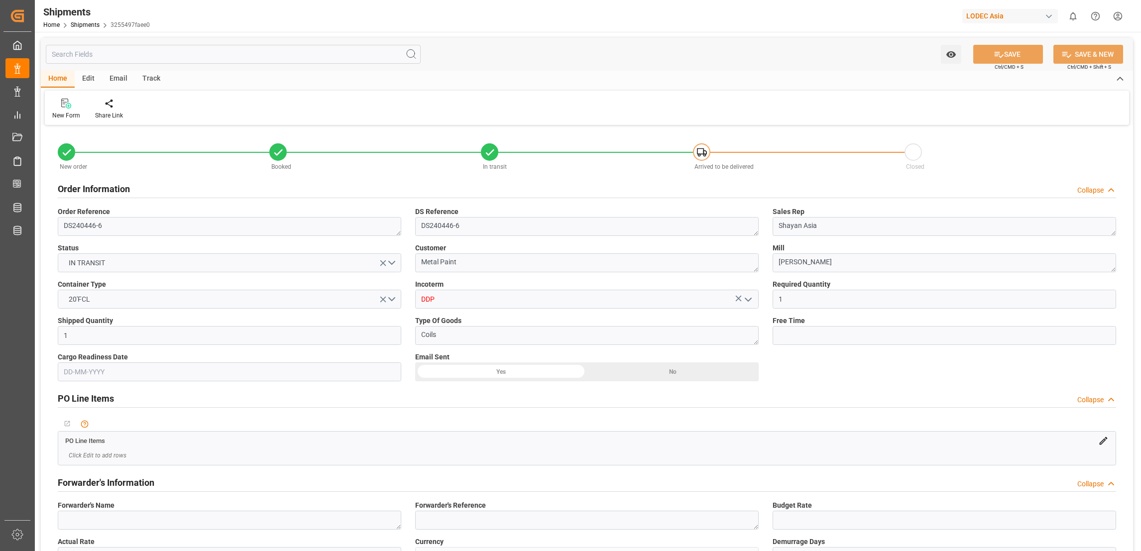
type input "[DATE] 11:22"
click at [154, 81] on div "Track" at bounding box center [151, 79] width 33 height 17
click at [68, 118] on div "Tracking" at bounding box center [63, 115] width 23 height 9
